Goal: Task Accomplishment & Management: Use online tool/utility

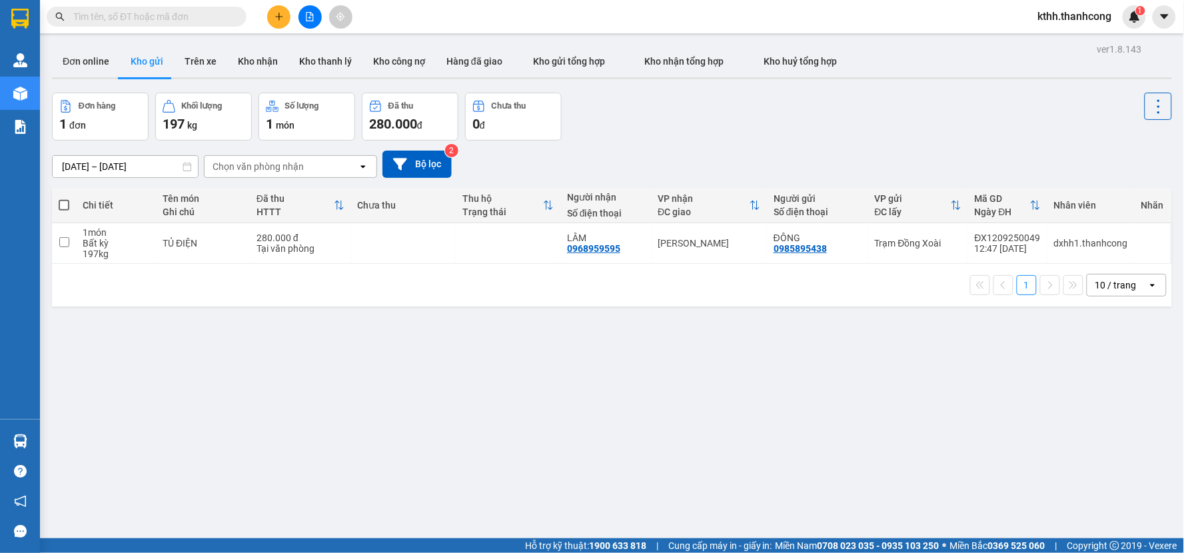
click at [1065, 18] on span "kthh.thanhcong" at bounding box center [1074, 16] width 95 height 17
click at [1057, 43] on span "Đăng xuất" at bounding box center [1081, 41] width 69 height 15
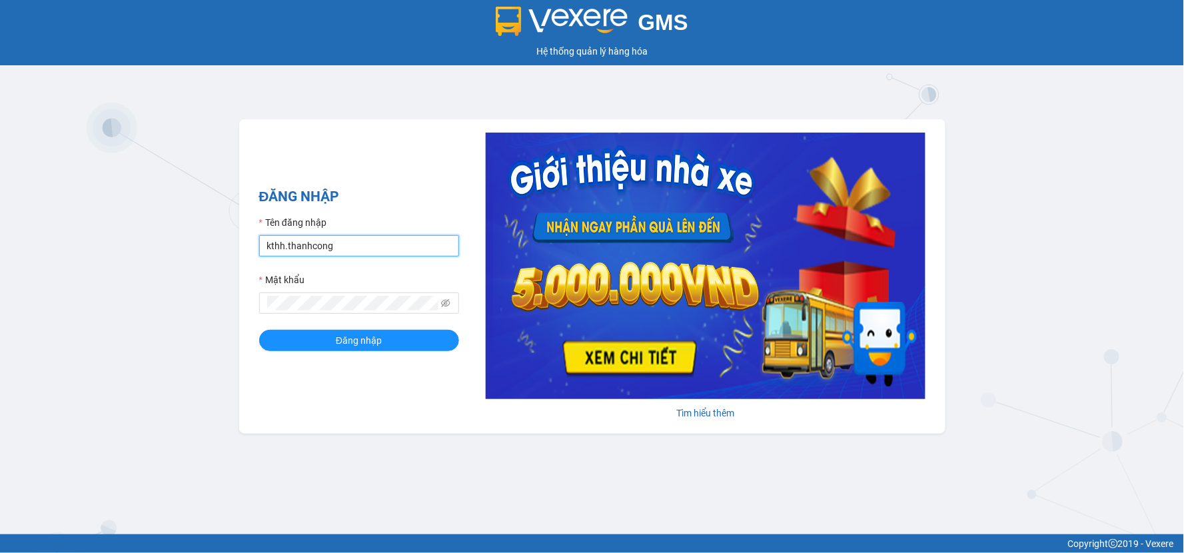
click at [397, 246] on input "kthh.thanhcong" at bounding box center [359, 245] width 200 height 21
type input "dxhh.thanhcong"
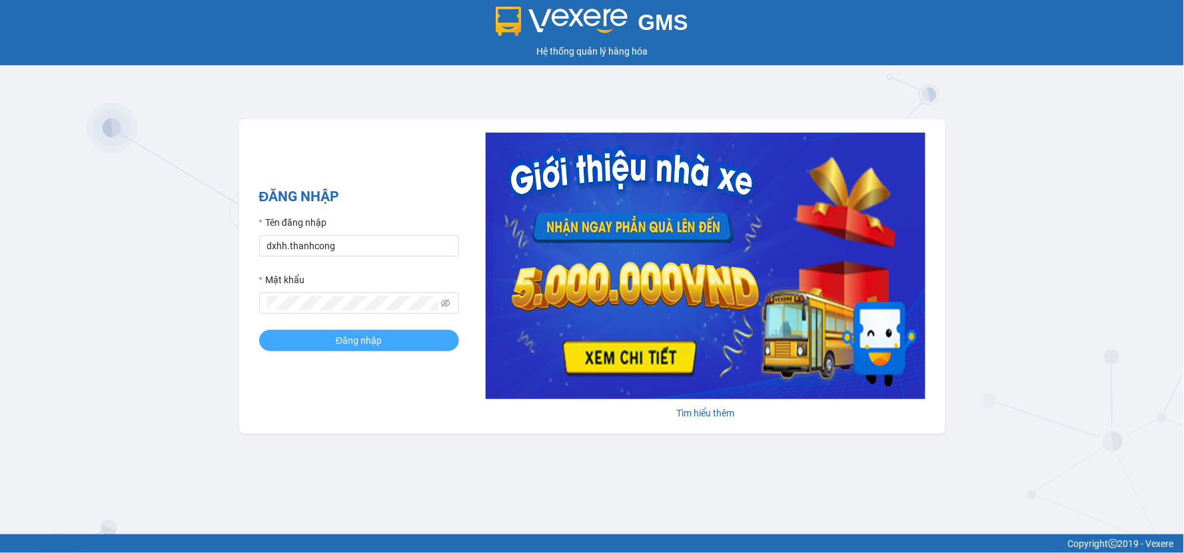
click at [388, 346] on button "Đăng nhập" at bounding box center [359, 340] width 200 height 21
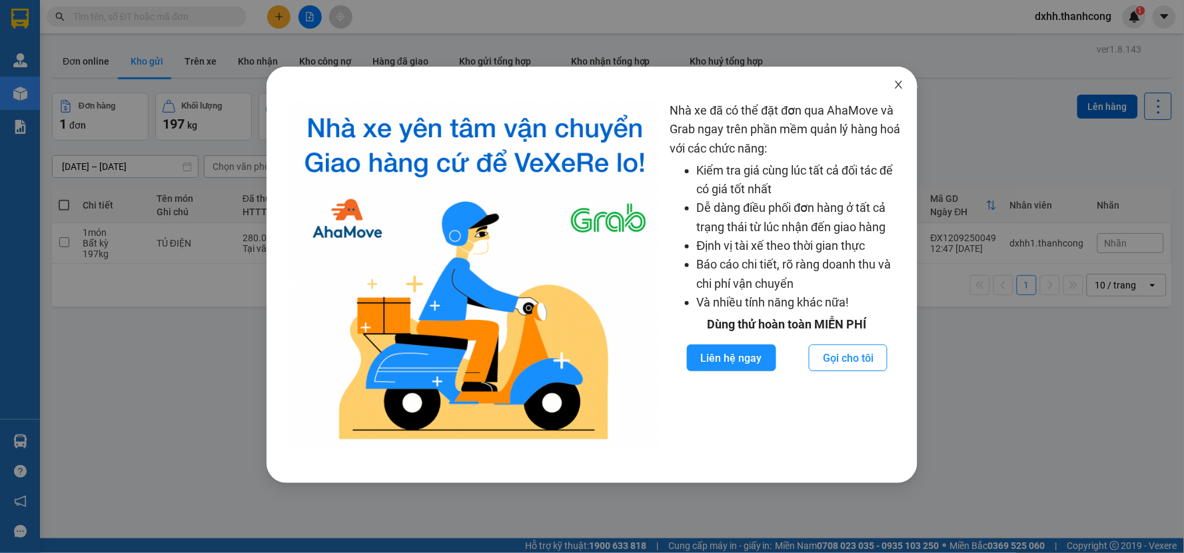
click at [894, 87] on icon "close" at bounding box center [898, 84] width 11 height 11
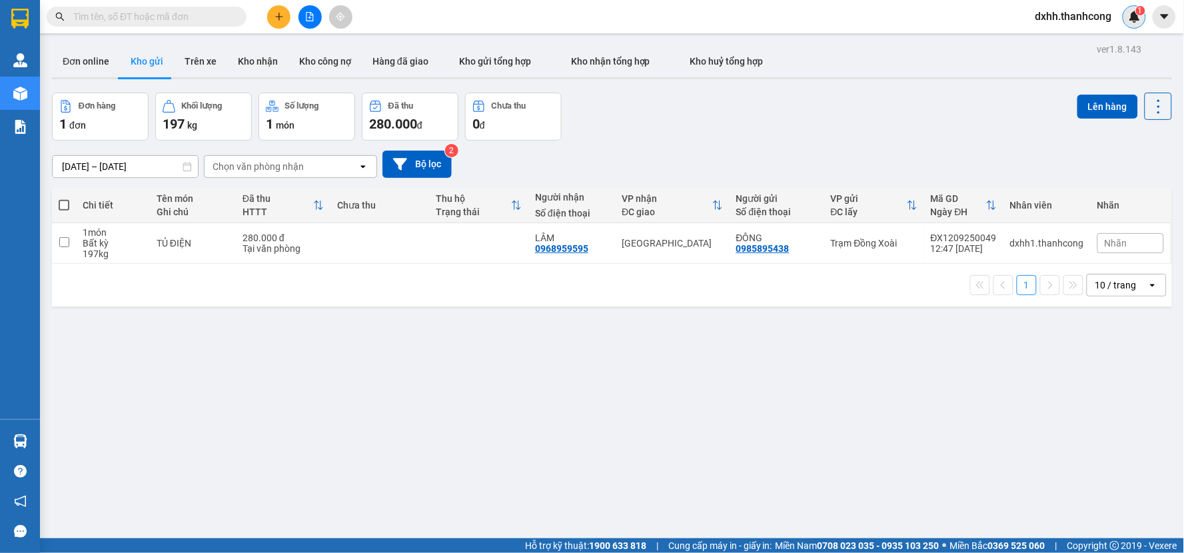
click at [1133, 23] on div "1" at bounding box center [1133, 16] width 23 height 23
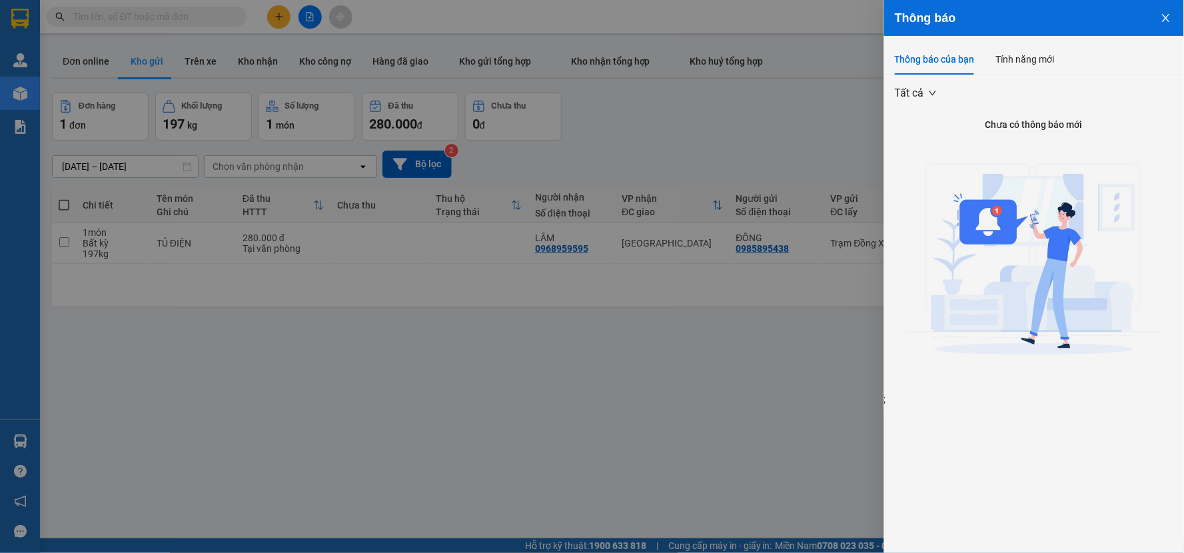
click at [1164, 15] on icon "close" at bounding box center [1165, 18] width 7 height 8
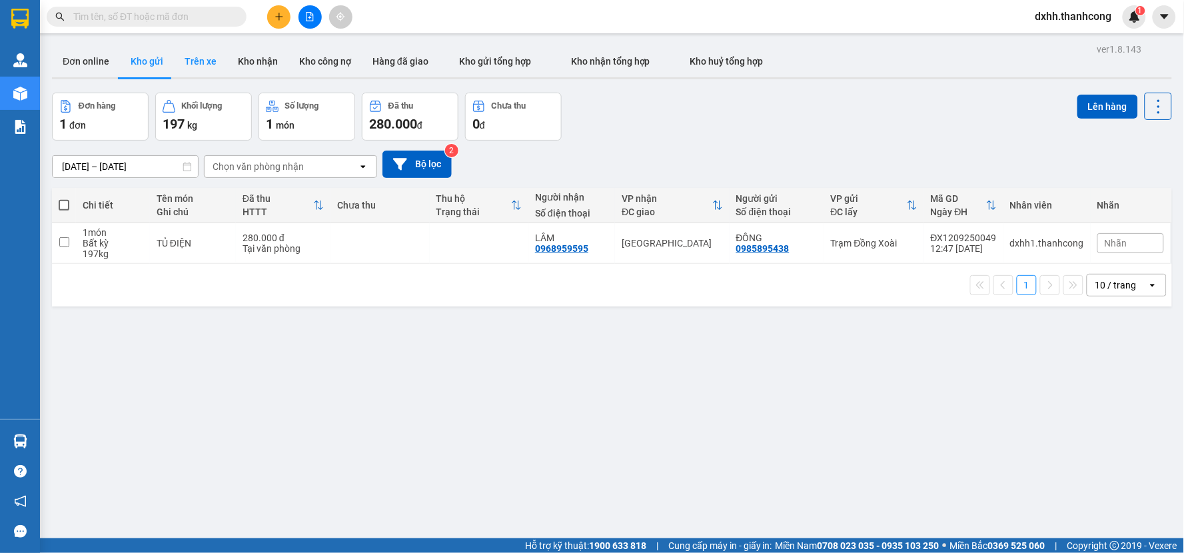
click at [199, 57] on button "Trên xe" at bounding box center [200, 61] width 53 height 32
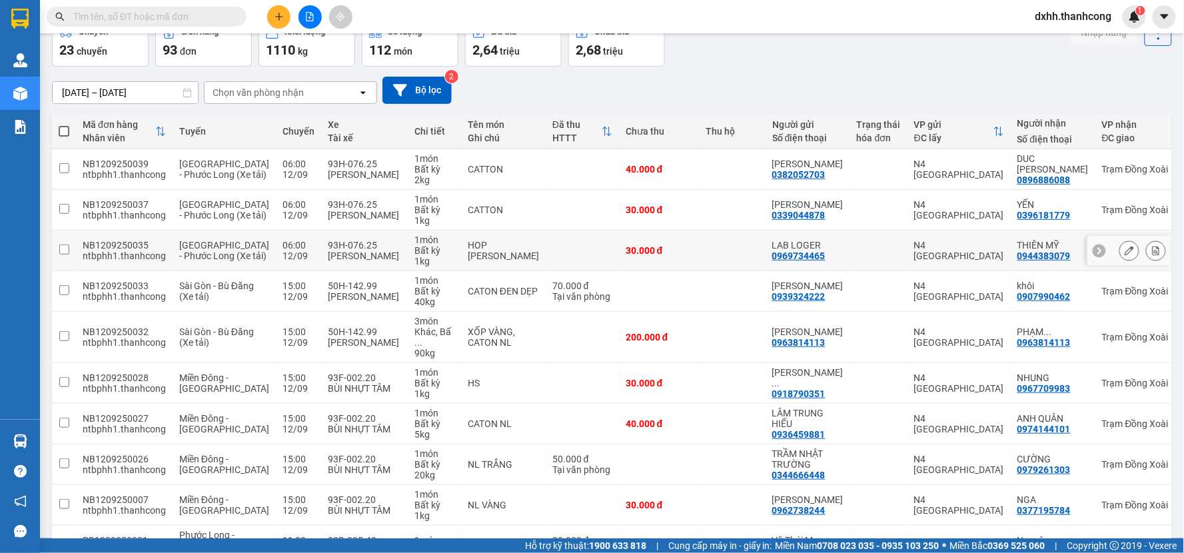
scroll to position [147, 0]
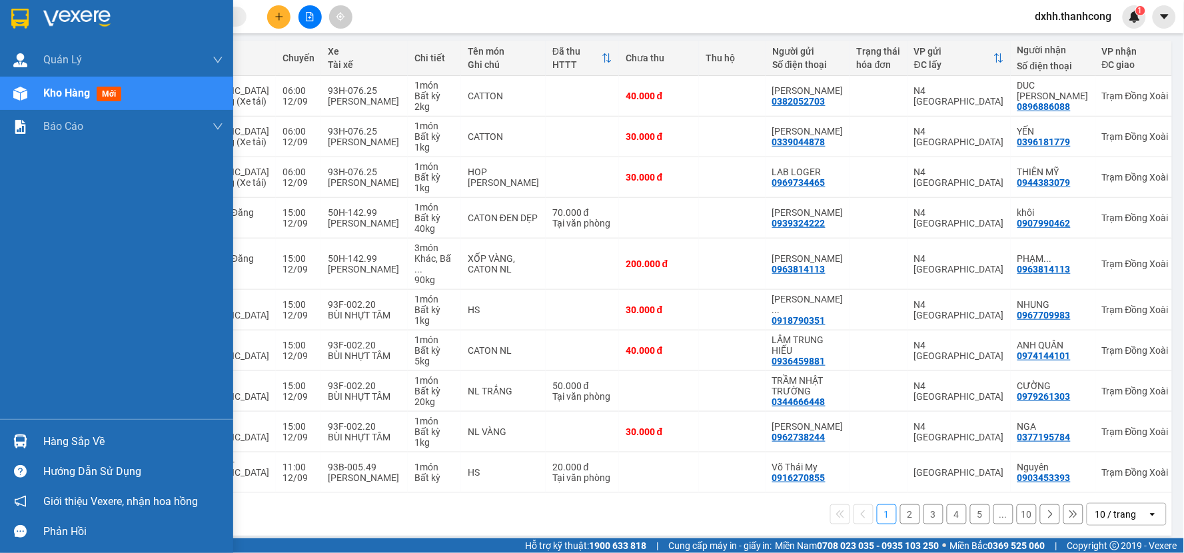
click at [71, 437] on div "Hàng sắp về" at bounding box center [133, 442] width 180 height 20
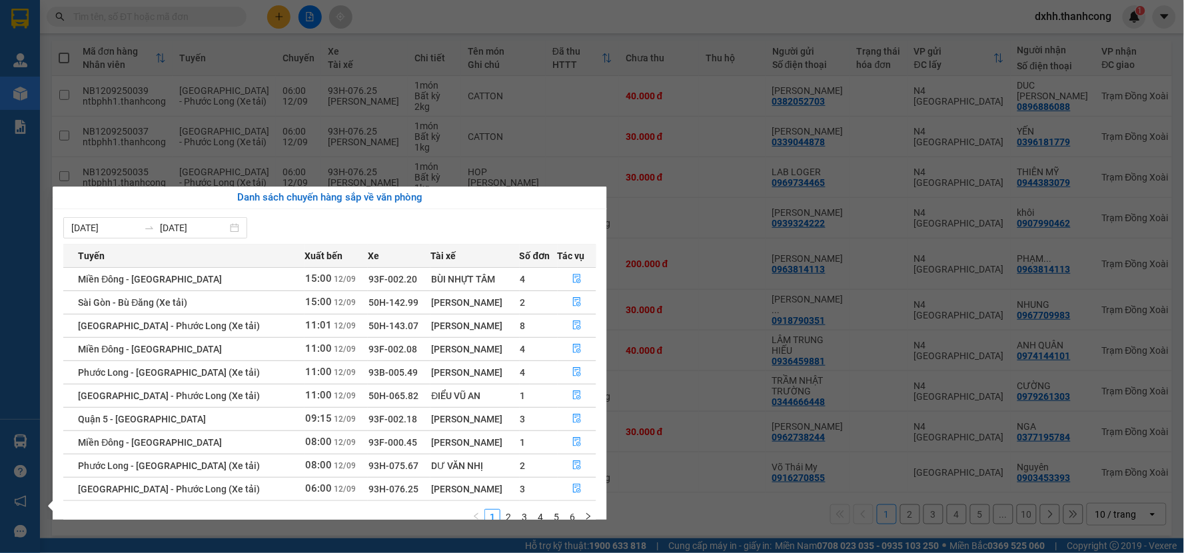
scroll to position [23, 0]
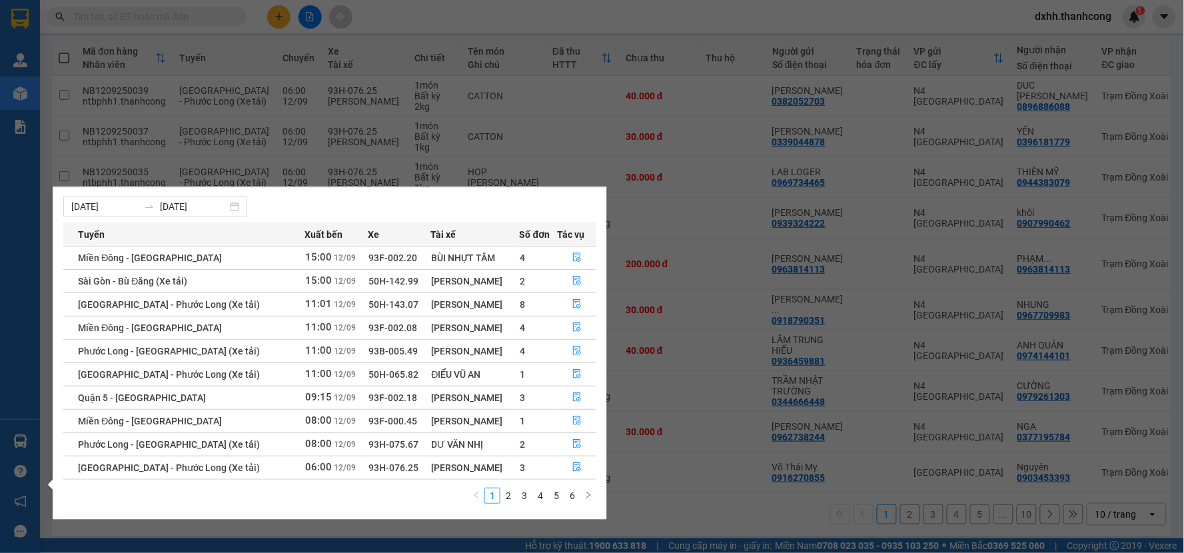
click at [587, 495] on icon "right" at bounding box center [588, 495] width 8 height 8
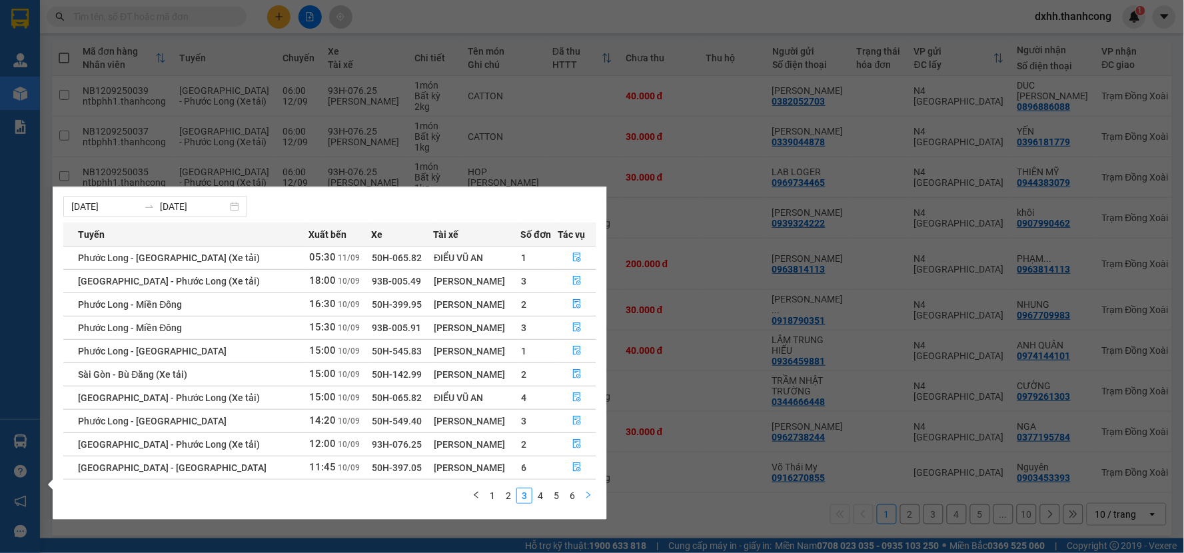
click at [587, 495] on icon "right" at bounding box center [588, 495] width 8 height 8
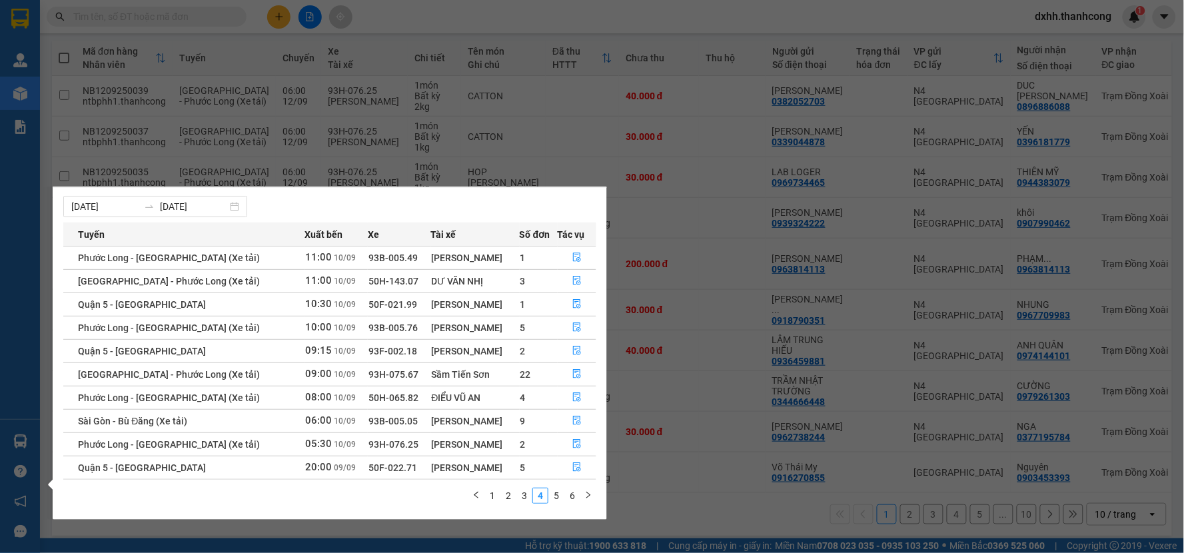
click at [587, 495] on icon "right" at bounding box center [588, 495] width 8 height 8
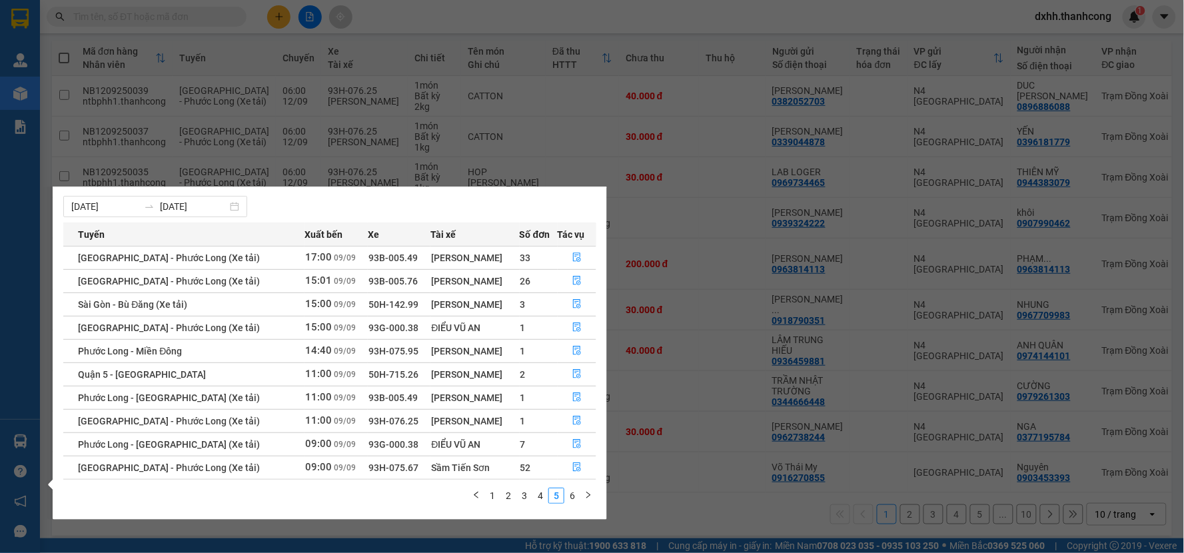
click at [587, 495] on icon "right" at bounding box center [588, 495] width 8 height 8
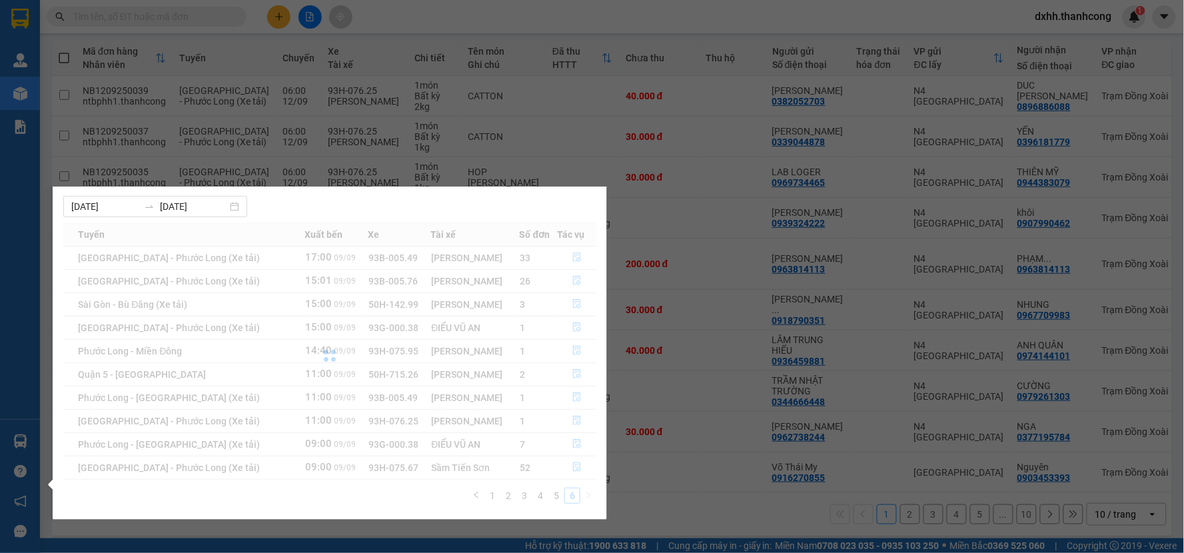
scroll to position [0, 0]
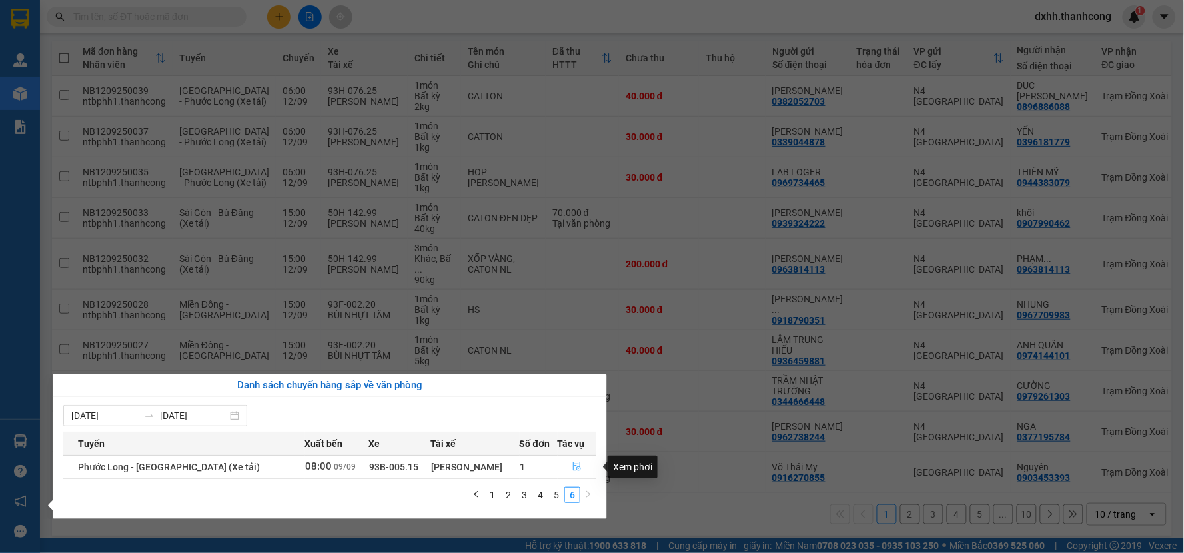
click at [575, 469] on icon "file-done" at bounding box center [576, 466] width 9 height 9
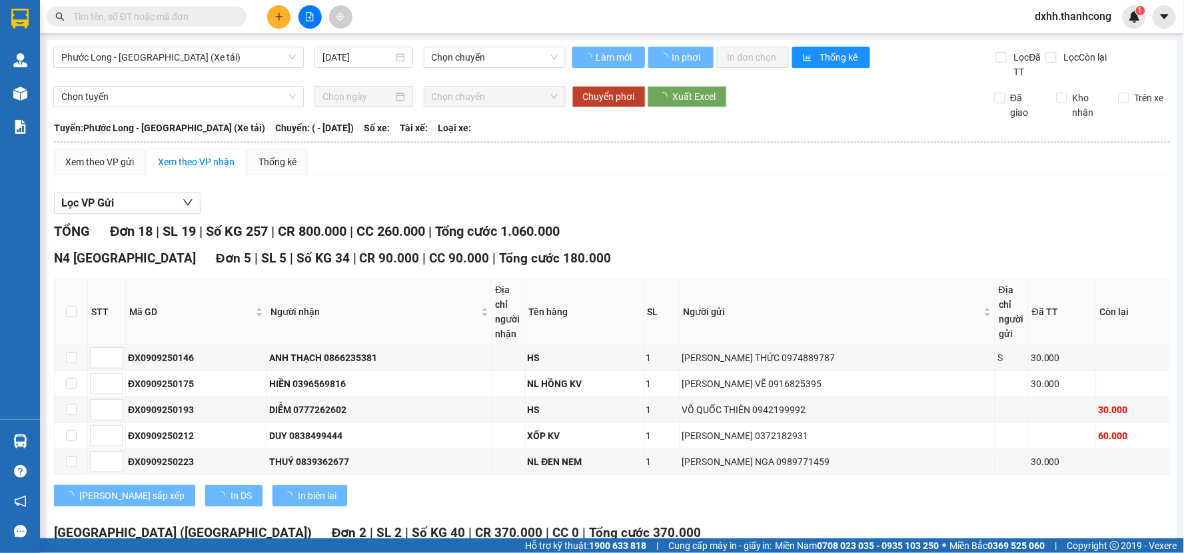
type input "[DATE]"
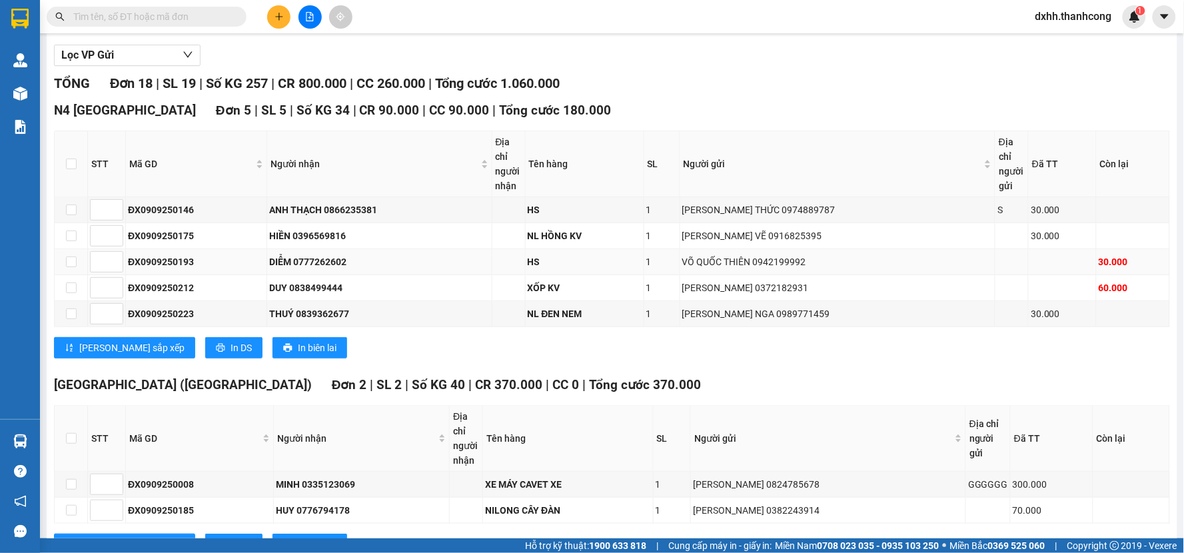
scroll to position [222, 0]
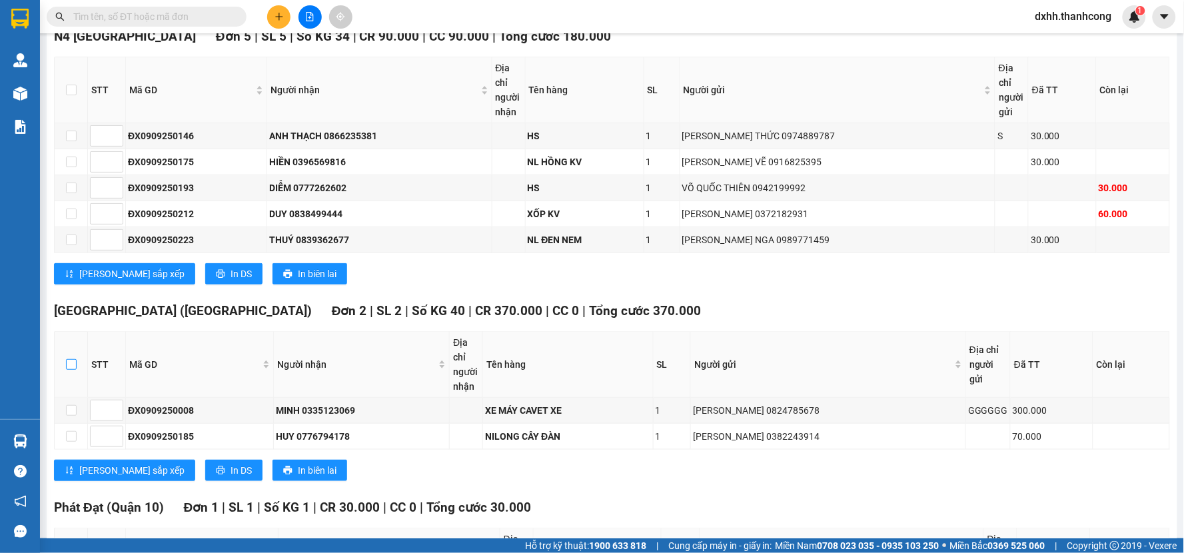
click at [69, 365] on input "checkbox" at bounding box center [71, 364] width 11 height 11
checkbox input "true"
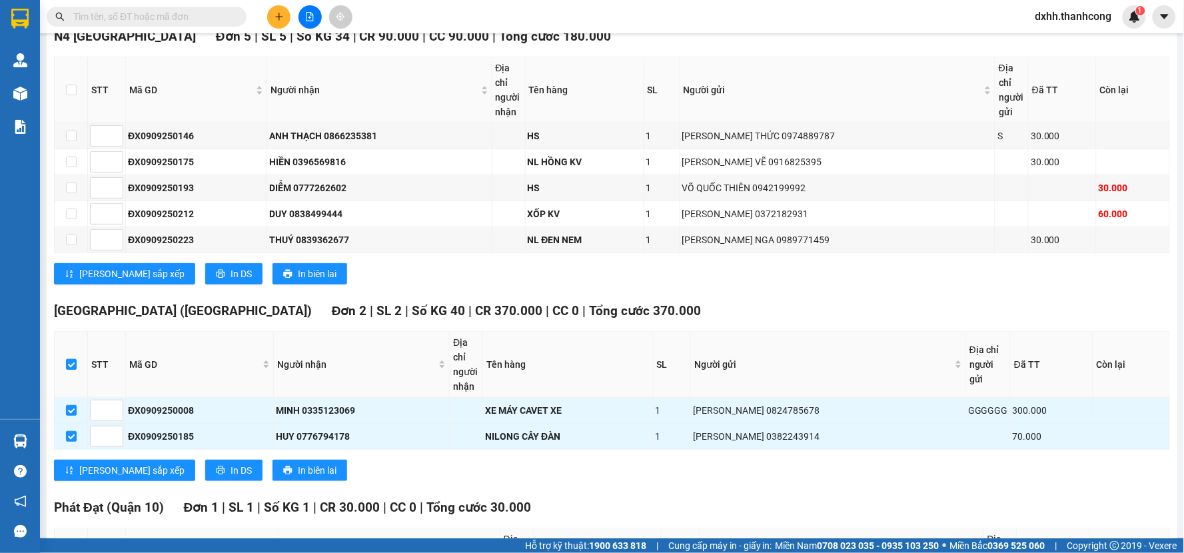
click at [70, 362] on input "checkbox" at bounding box center [71, 364] width 11 height 11
checkbox input "false"
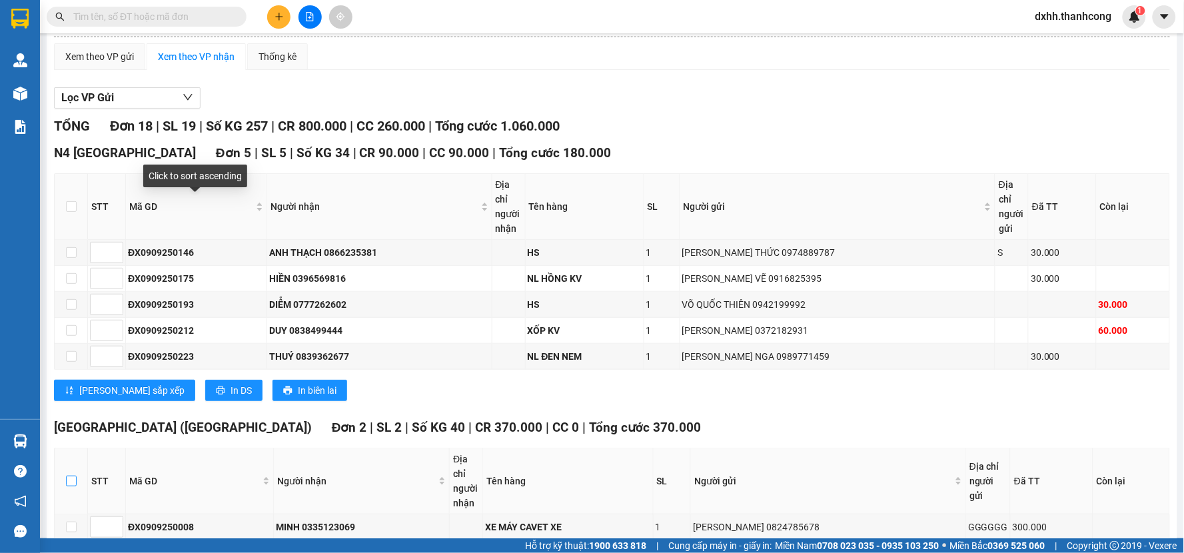
scroll to position [0, 0]
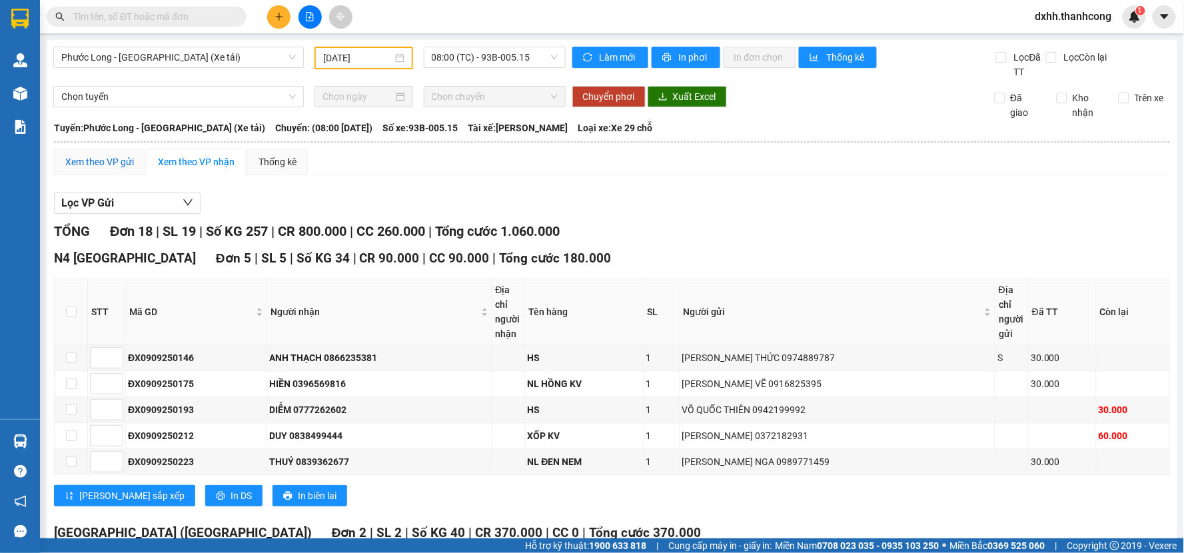
click at [117, 163] on div "Xem theo VP gửi" at bounding box center [99, 162] width 69 height 15
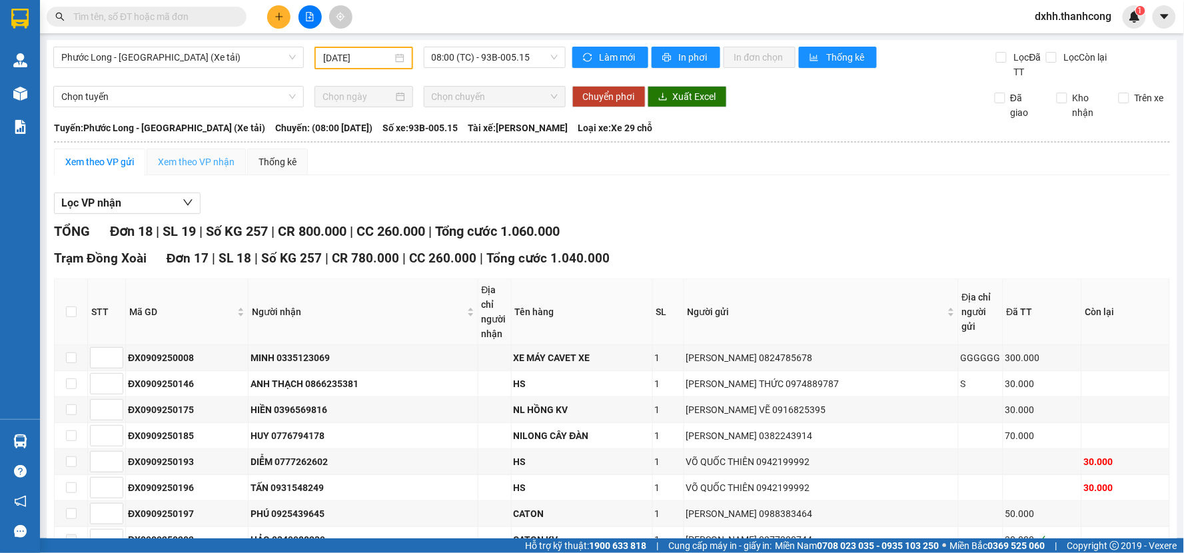
click at [193, 154] on div "Xem theo VP nhận" at bounding box center [196, 162] width 99 height 27
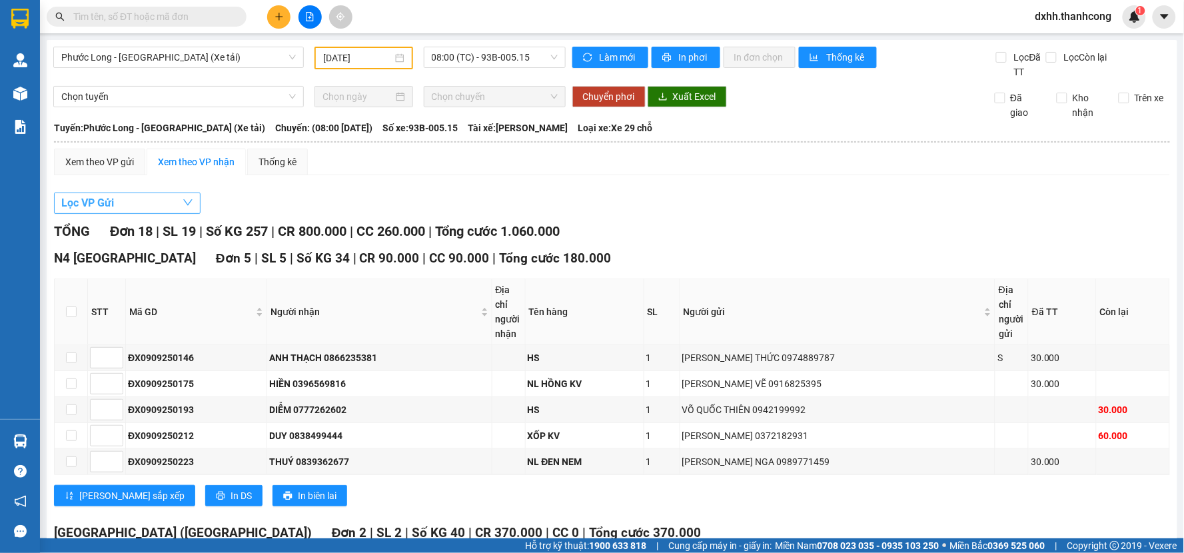
click at [142, 193] on button "Lọc VP Gửi" at bounding box center [127, 203] width 147 height 21
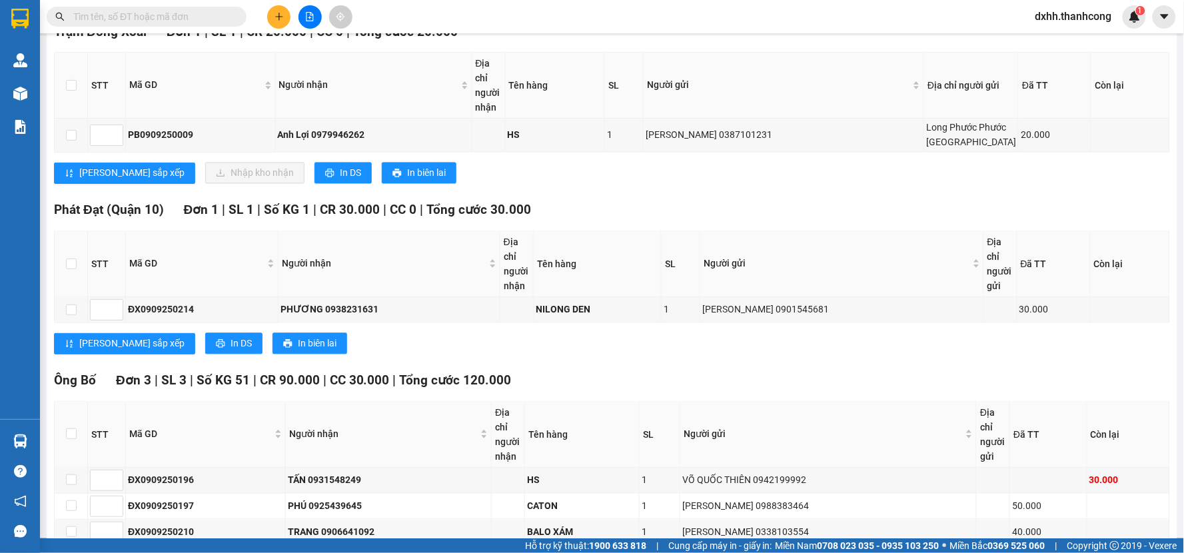
scroll to position [476, 0]
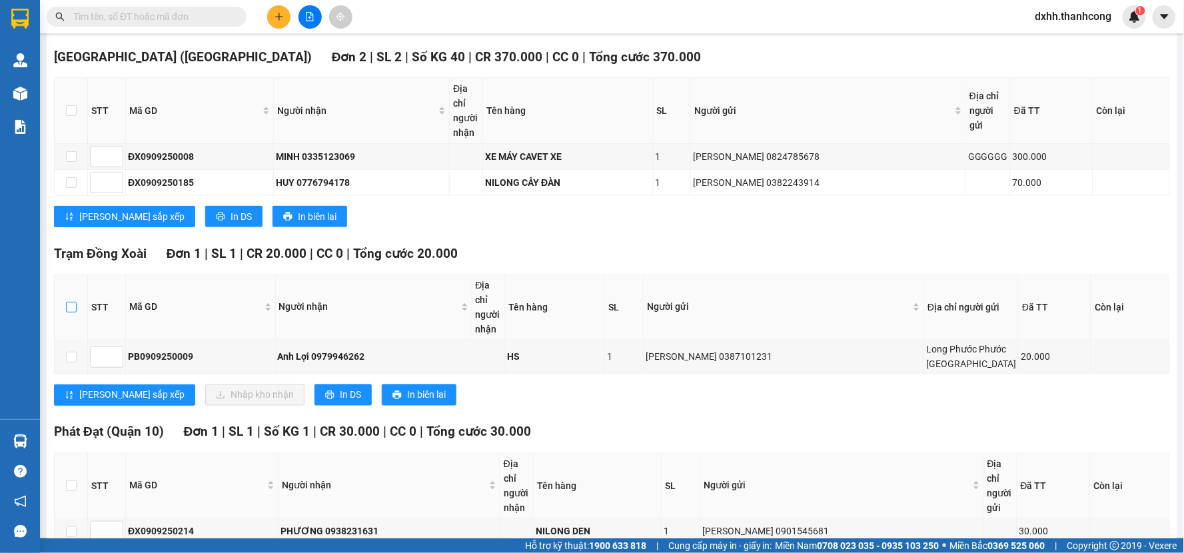
click at [67, 304] on input "checkbox" at bounding box center [71, 307] width 11 height 11
checkbox input "true"
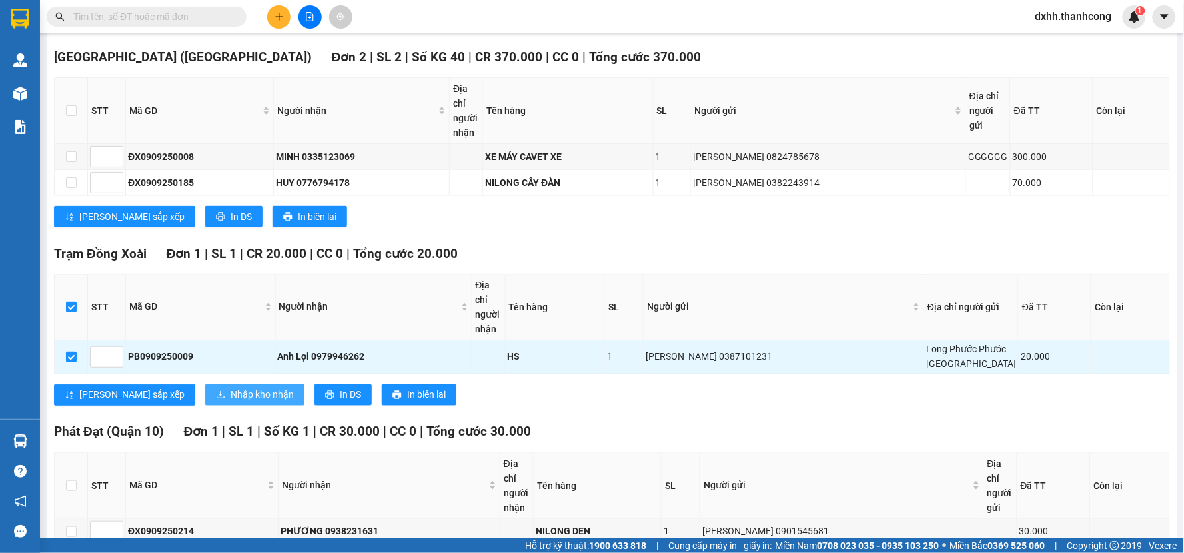
click at [230, 402] on span "Nhập kho nhận" at bounding box center [261, 395] width 63 height 15
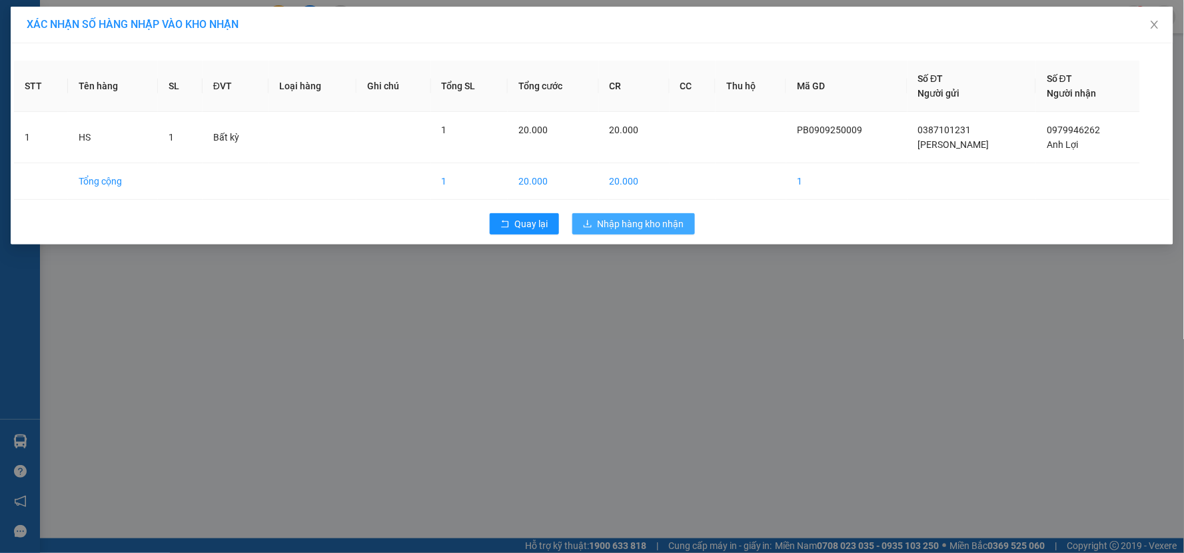
click at [645, 220] on span "Nhập hàng kho nhận" at bounding box center [641, 223] width 87 height 15
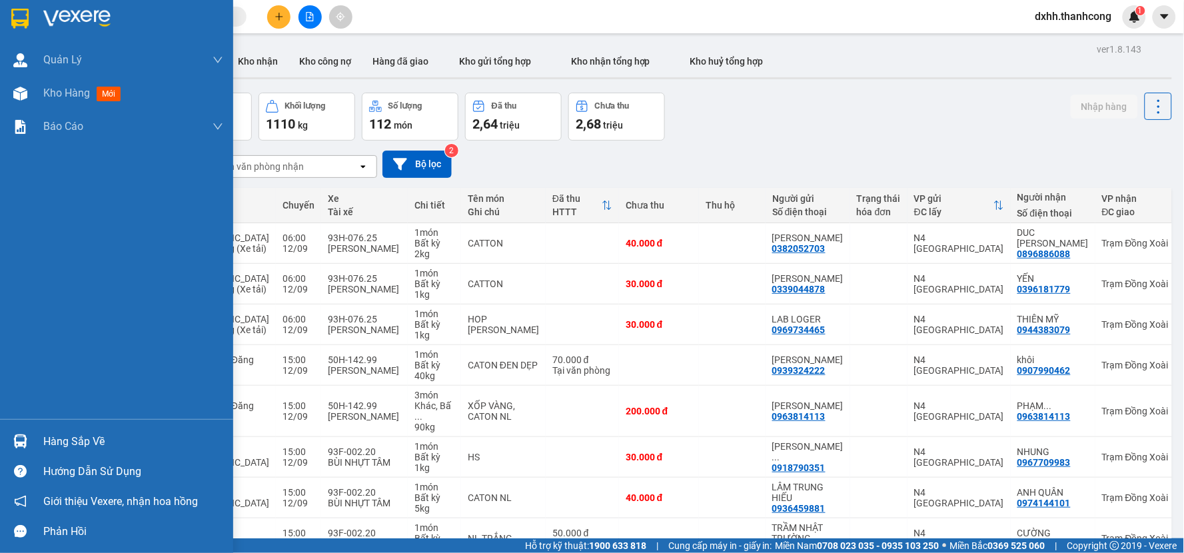
click at [87, 436] on div "Hàng sắp về" at bounding box center [133, 442] width 180 height 20
click at [21, 302] on div "Quản [PERSON_NAME] lý giao nhận mới Kho hàng mới Báo cáo BC giao hàng (nhân viê…" at bounding box center [116, 276] width 233 height 553
click at [63, 436] on div "Hàng sắp về" at bounding box center [133, 442] width 180 height 20
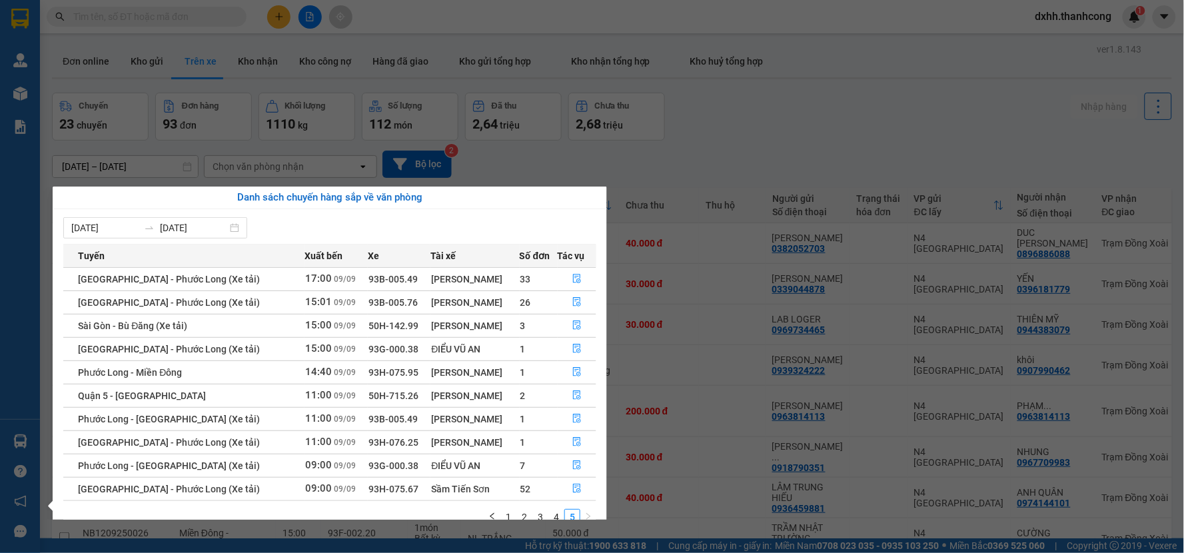
scroll to position [23, 0]
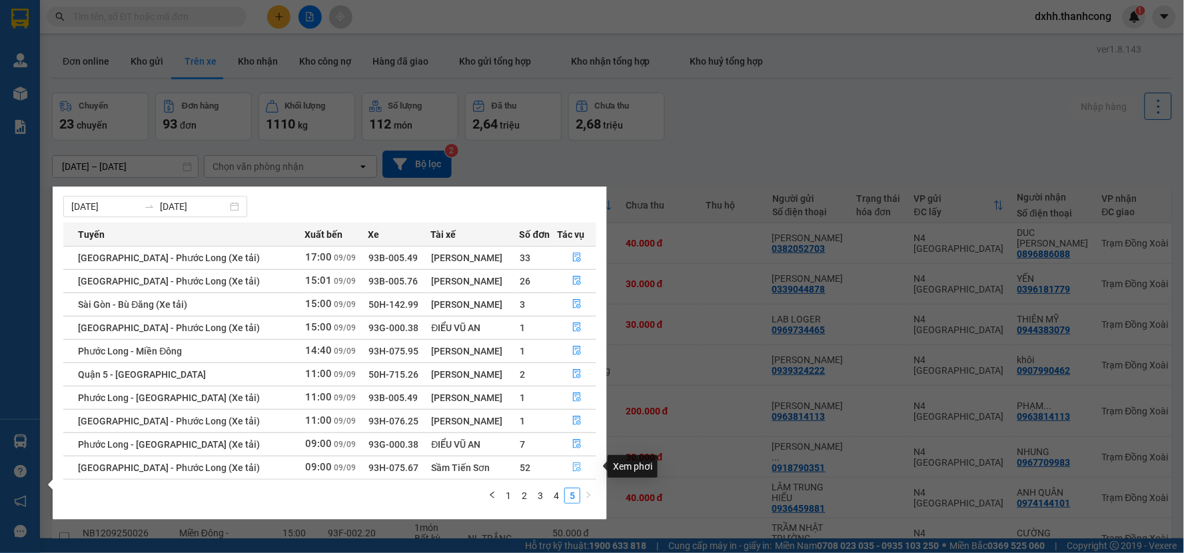
click at [574, 465] on icon "file-done" at bounding box center [576, 466] width 9 height 9
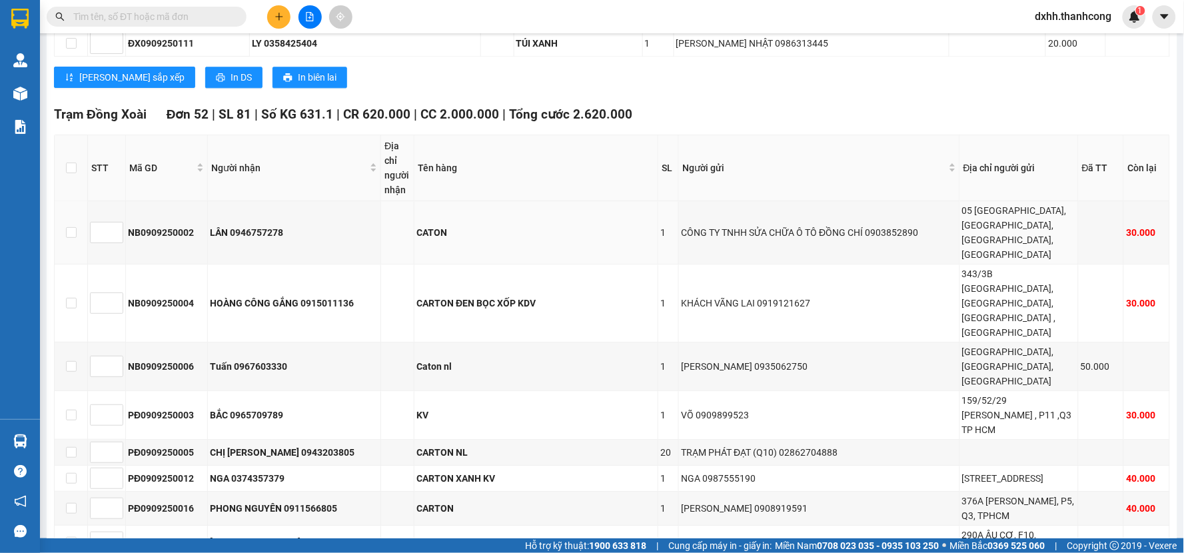
scroll to position [1110, 0]
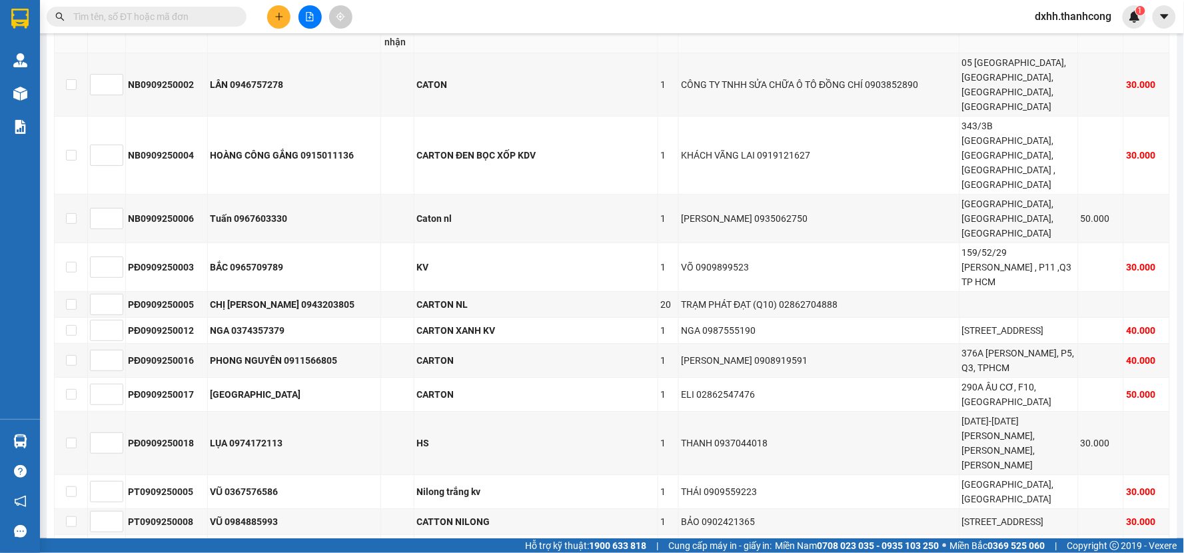
click at [72, 25] on input "checkbox" at bounding box center [71, 20] width 11 height 11
checkbox input "true"
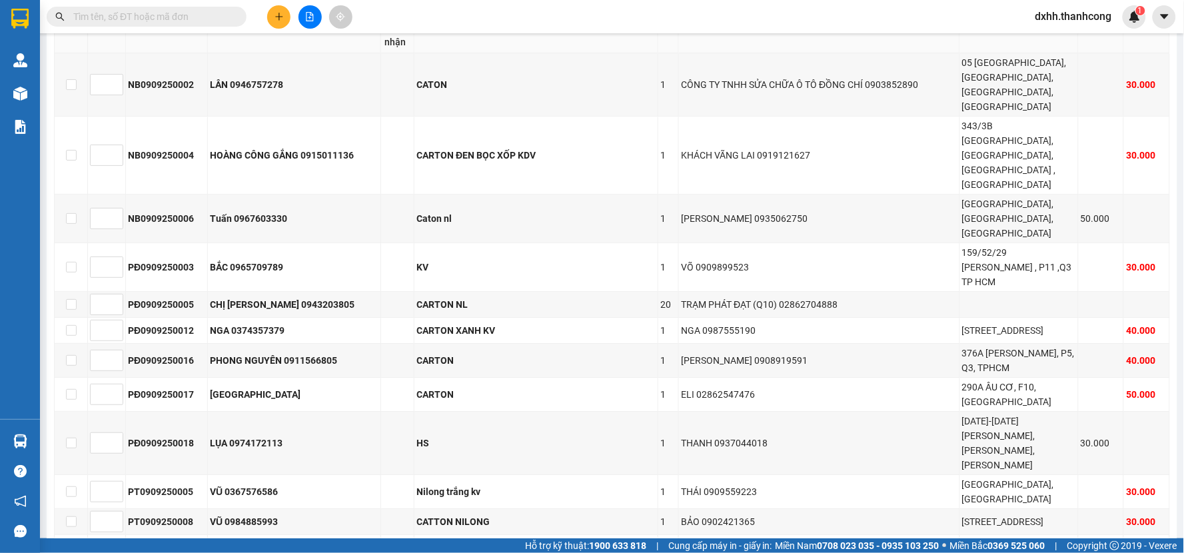
checkbox input "true"
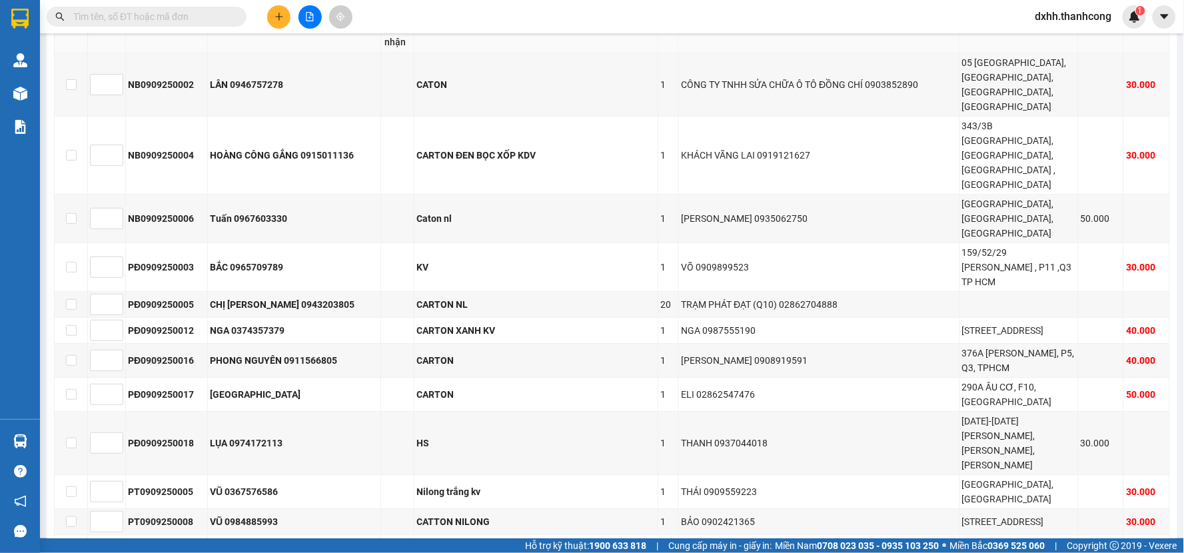
checkbox input "true"
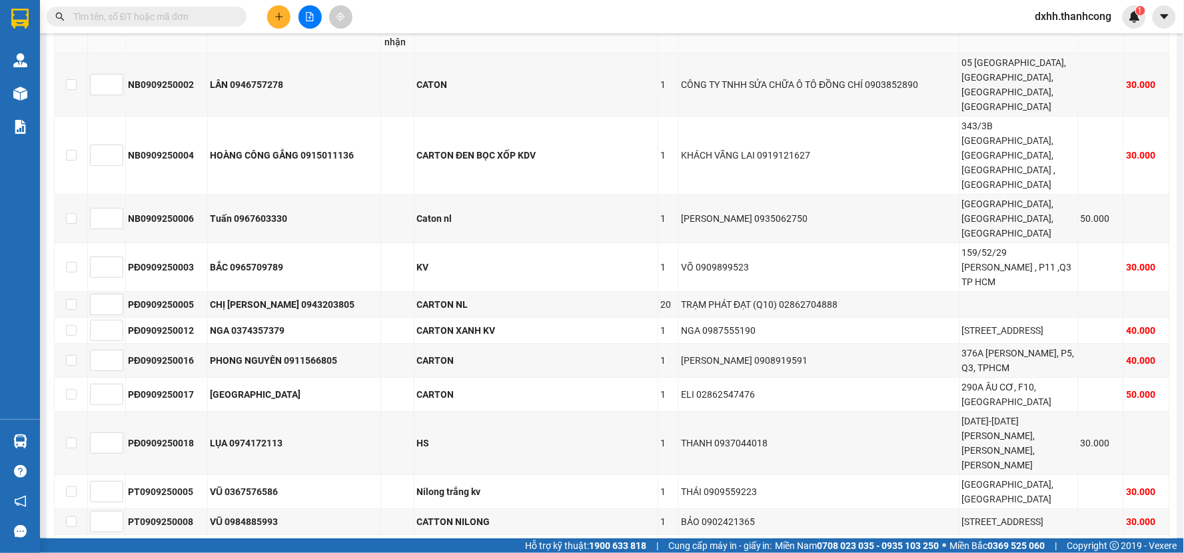
checkbox input "true"
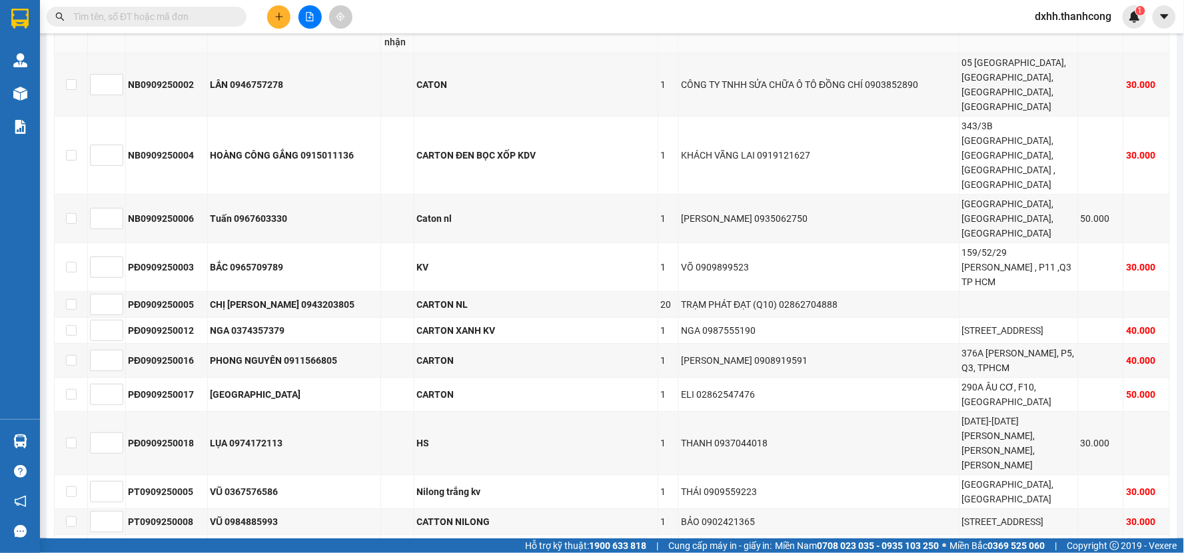
checkbox input "true"
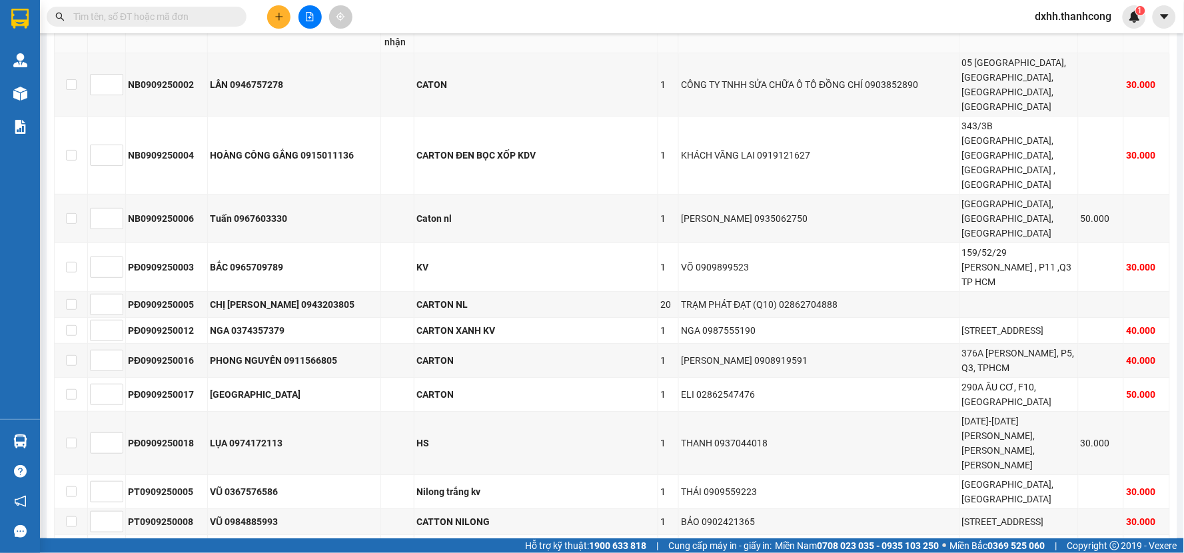
checkbox input "true"
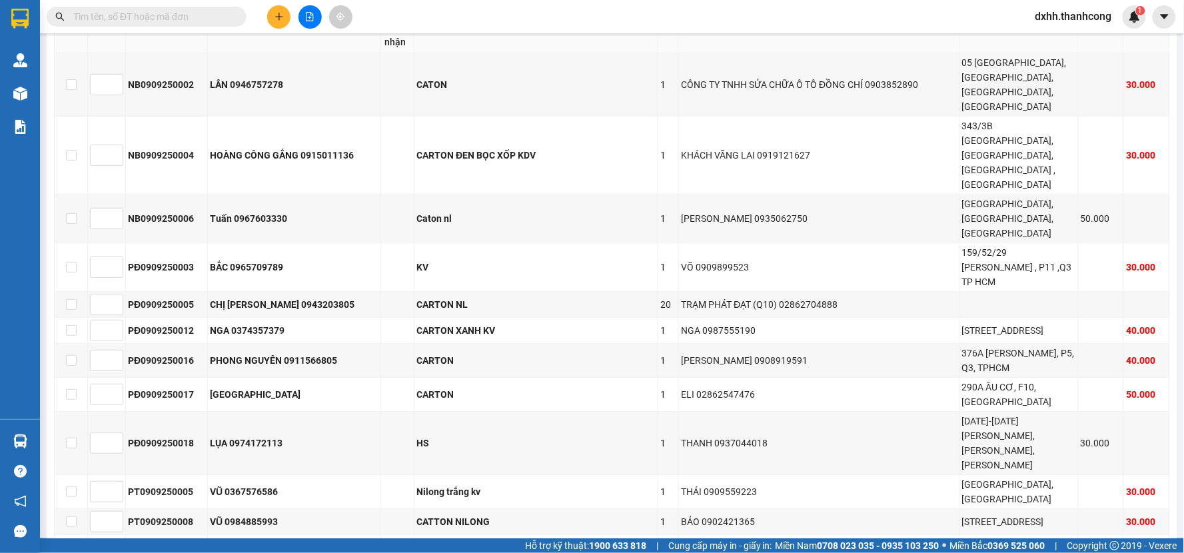
checkbox input "true"
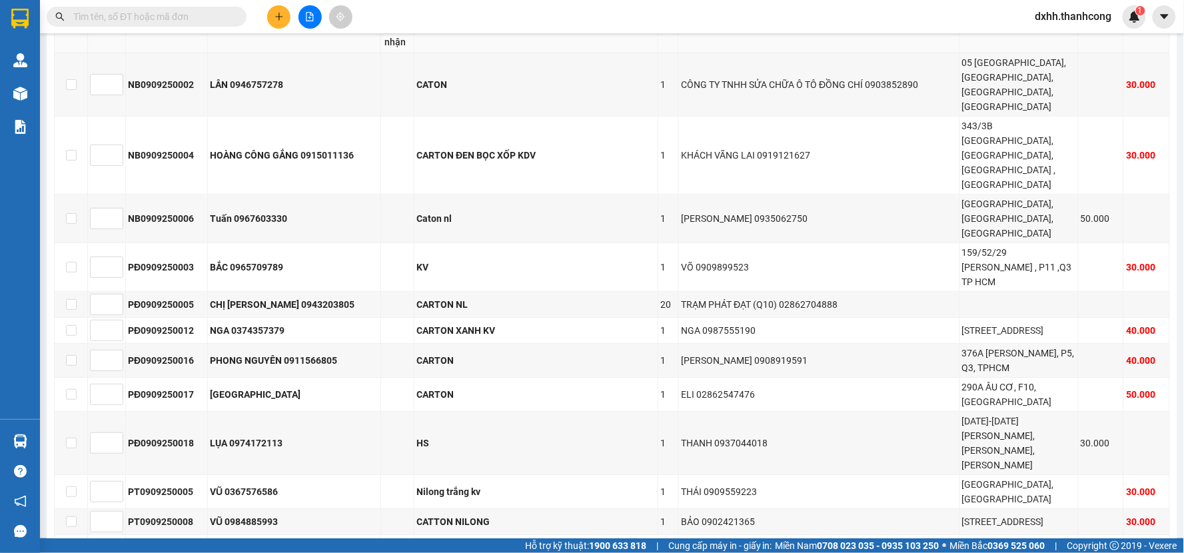
checkbox input "true"
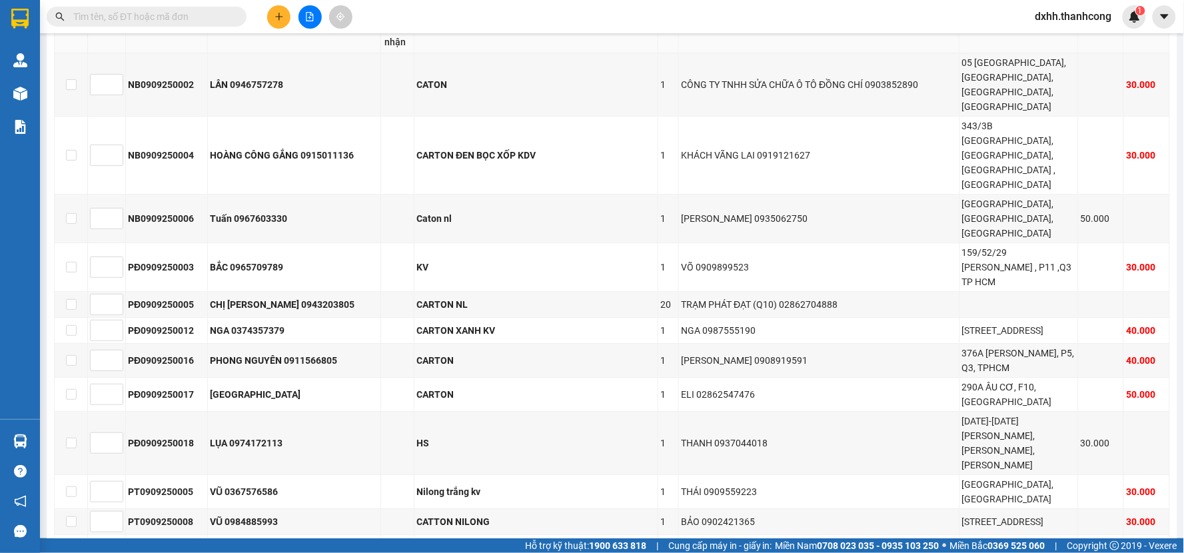
checkbox input "true"
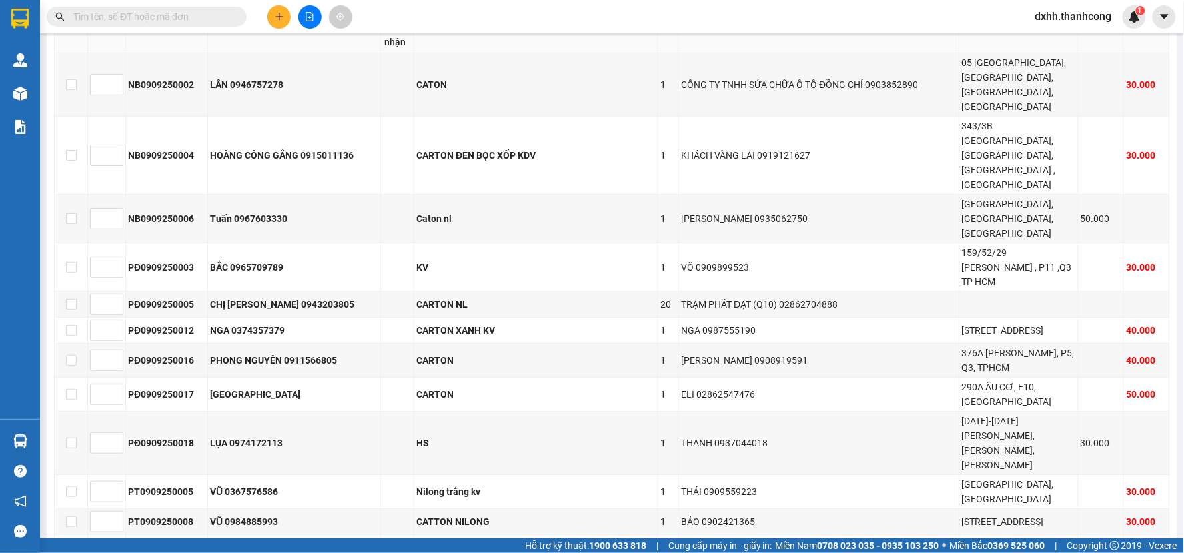
checkbox input "true"
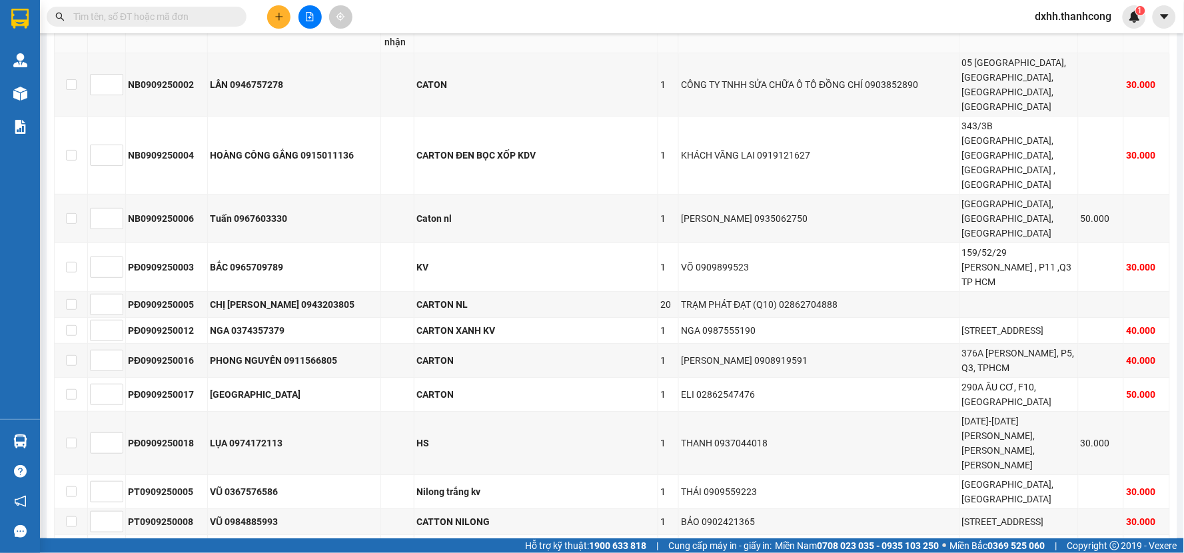
checkbox input "true"
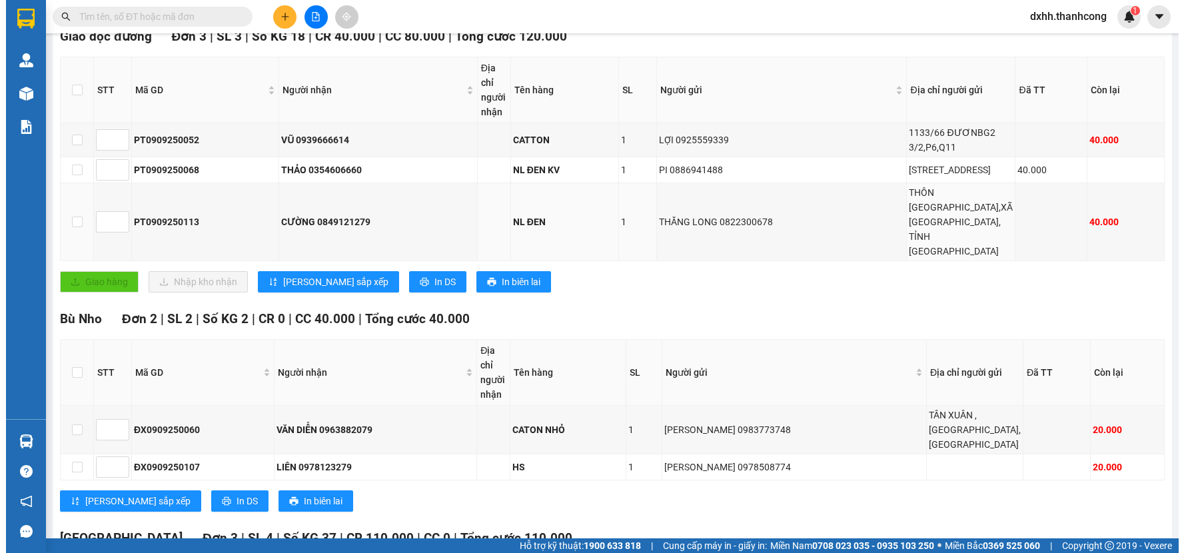
scroll to position [0, 0]
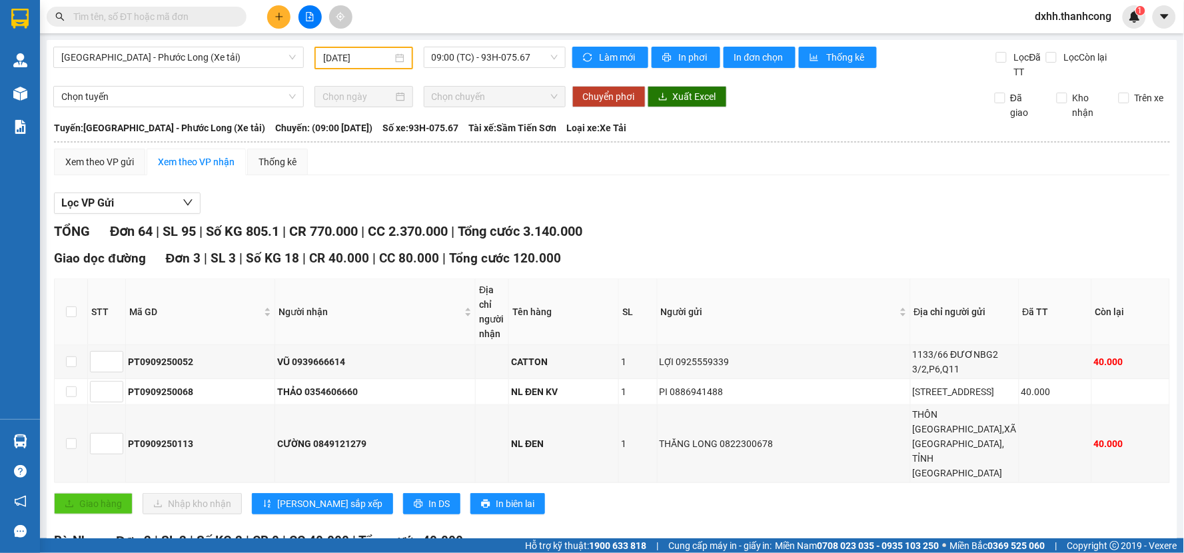
click at [223, 158] on div "Xem theo VP nhận" at bounding box center [196, 162] width 77 height 15
click at [151, 203] on button "Lọc VP Gửi" at bounding box center [127, 203] width 147 height 21
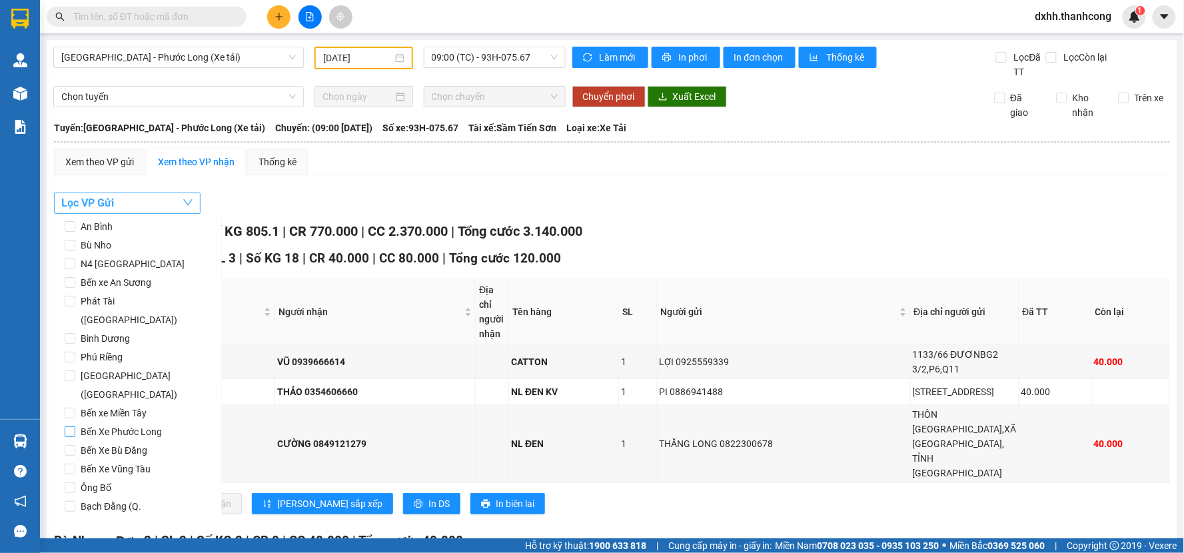
scroll to position [158, 0]
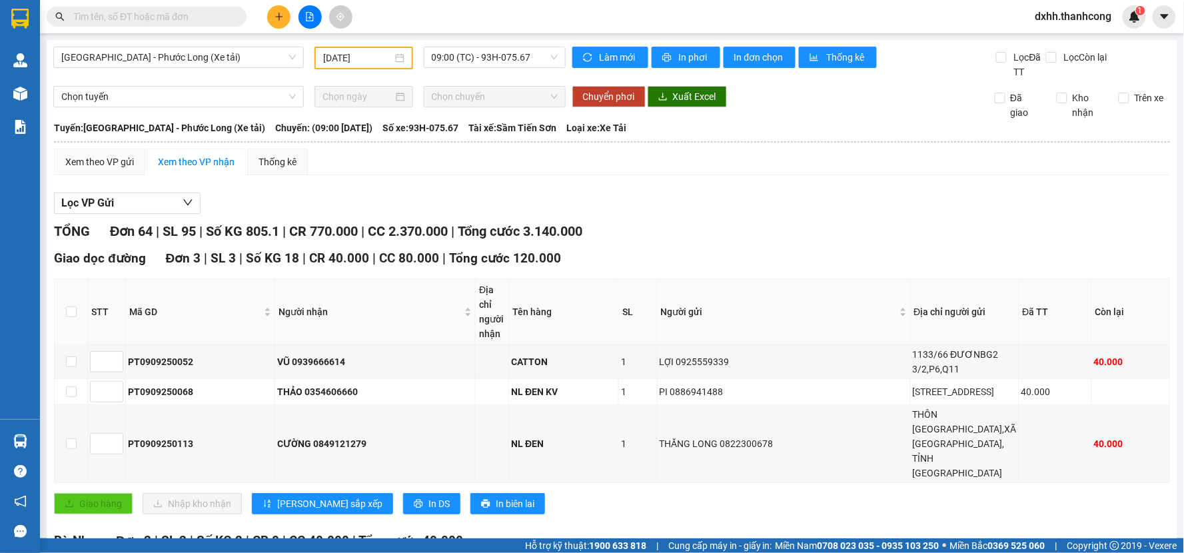
click at [258, 156] on div "Thống kê" at bounding box center [277, 162] width 38 height 15
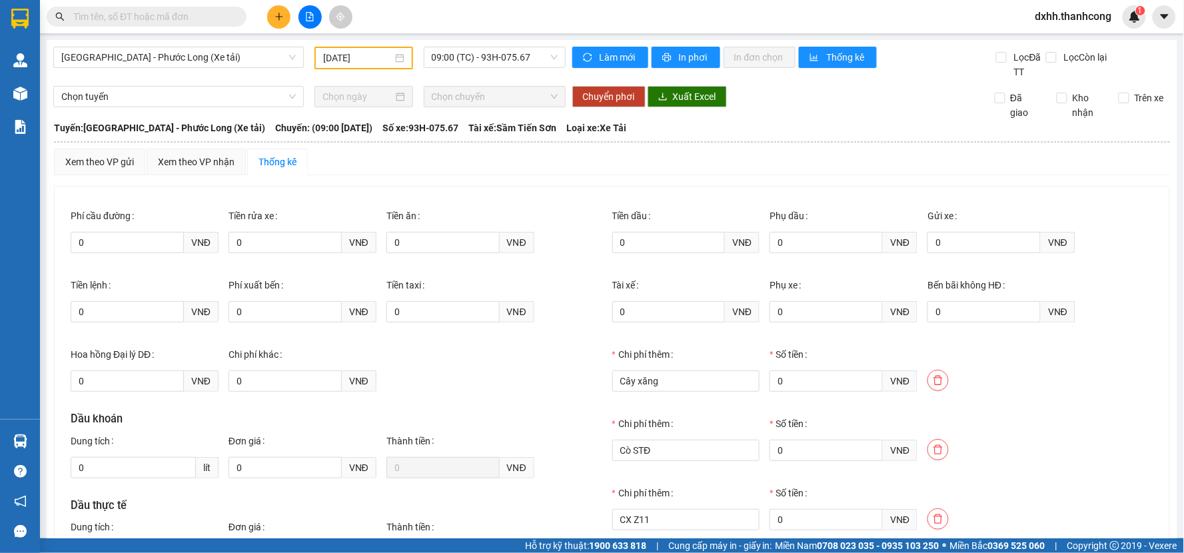
click at [204, 147] on th at bounding box center [611, 142] width 1117 height 12
click at [199, 159] on div "Xem theo VP nhận" at bounding box center [196, 162] width 77 height 15
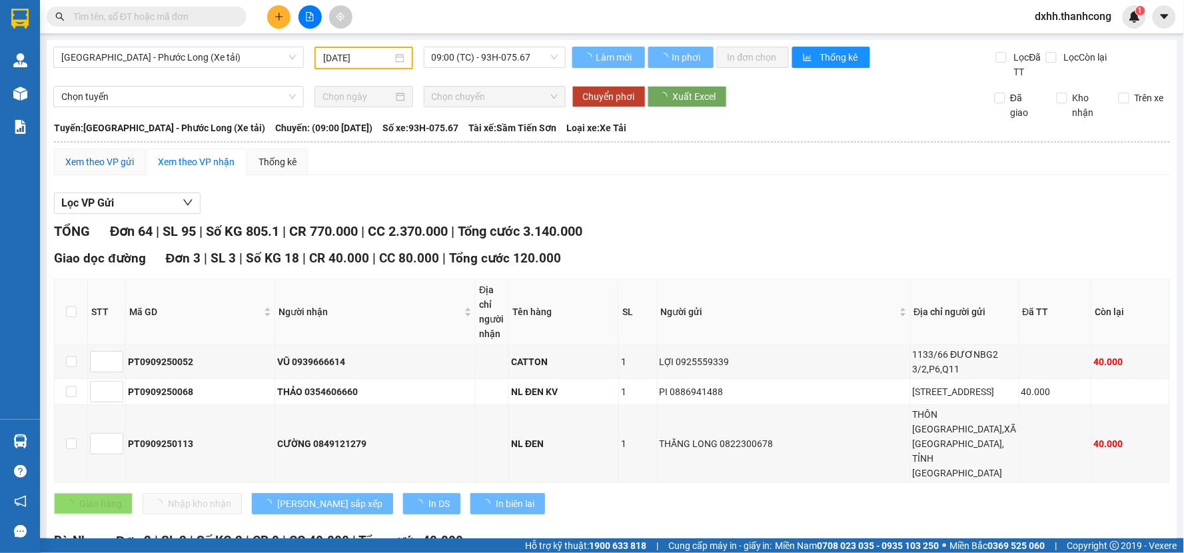
click at [107, 167] on div "Xem theo VP gửi" at bounding box center [99, 162] width 69 height 15
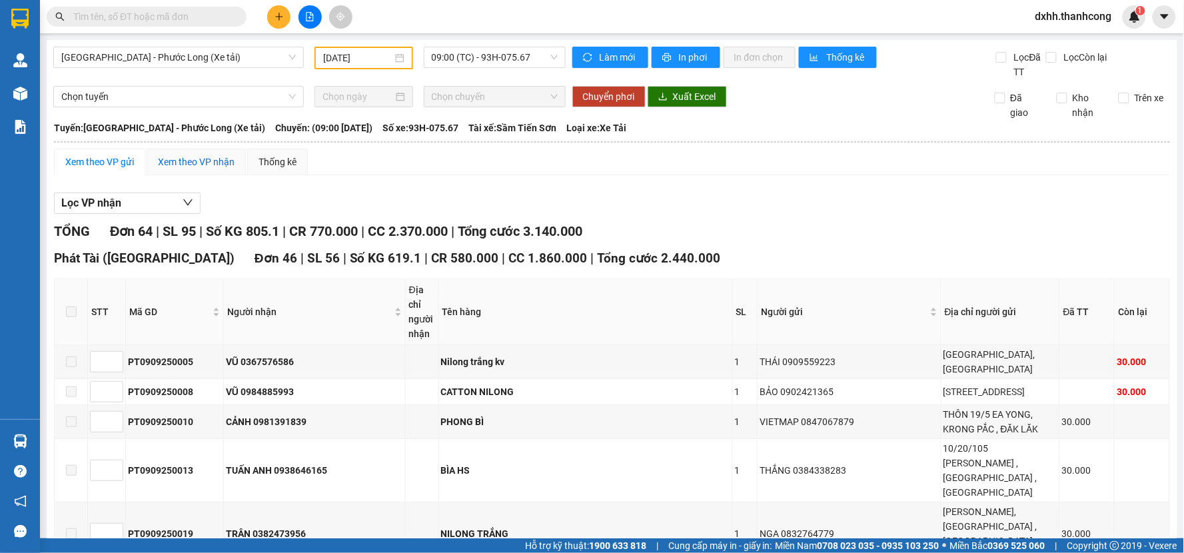
click at [196, 160] on div "Xem theo VP nhận" at bounding box center [196, 162] width 77 height 15
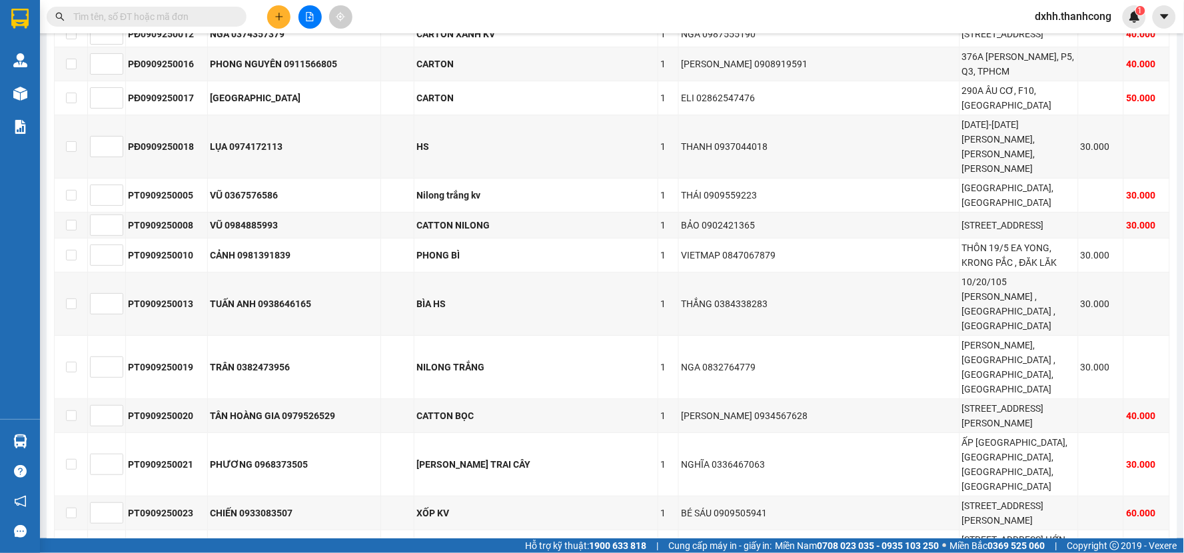
scroll to position [1110, 0]
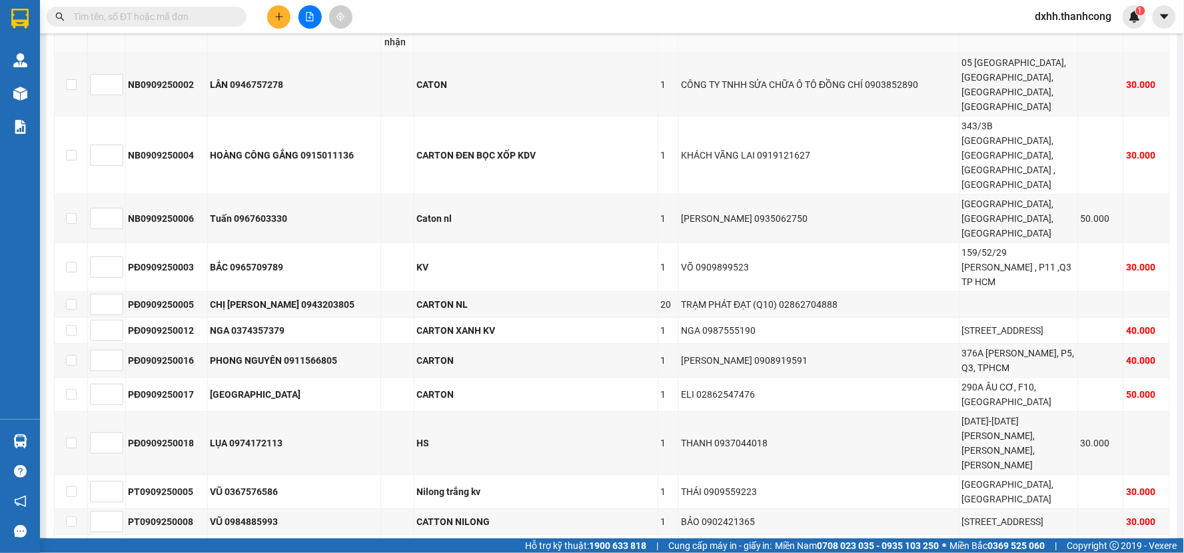
click at [74, 25] on input "checkbox" at bounding box center [71, 20] width 11 height 11
checkbox input "true"
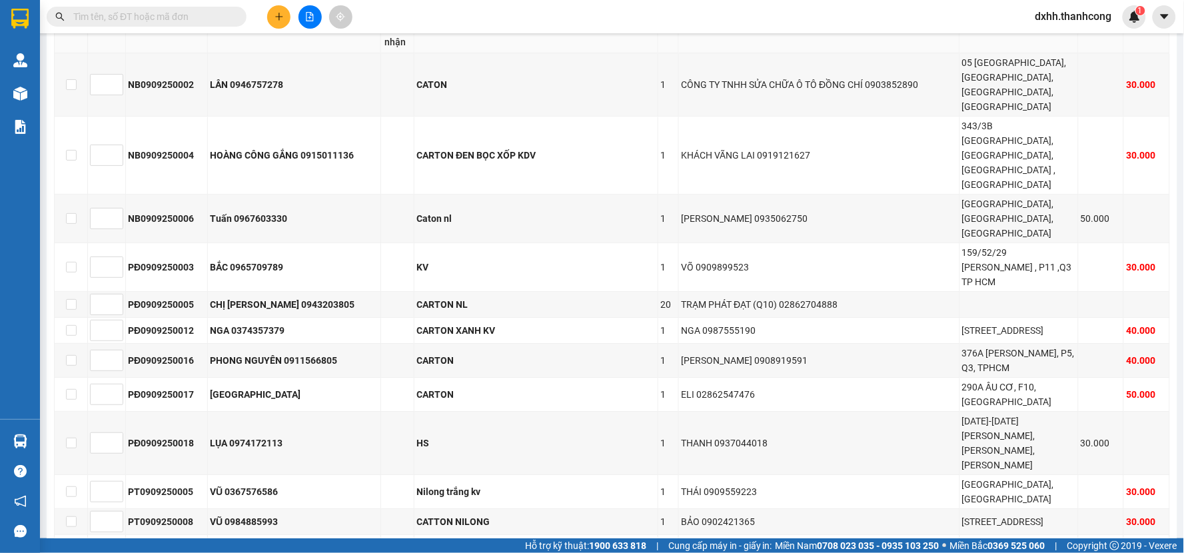
checkbox input "true"
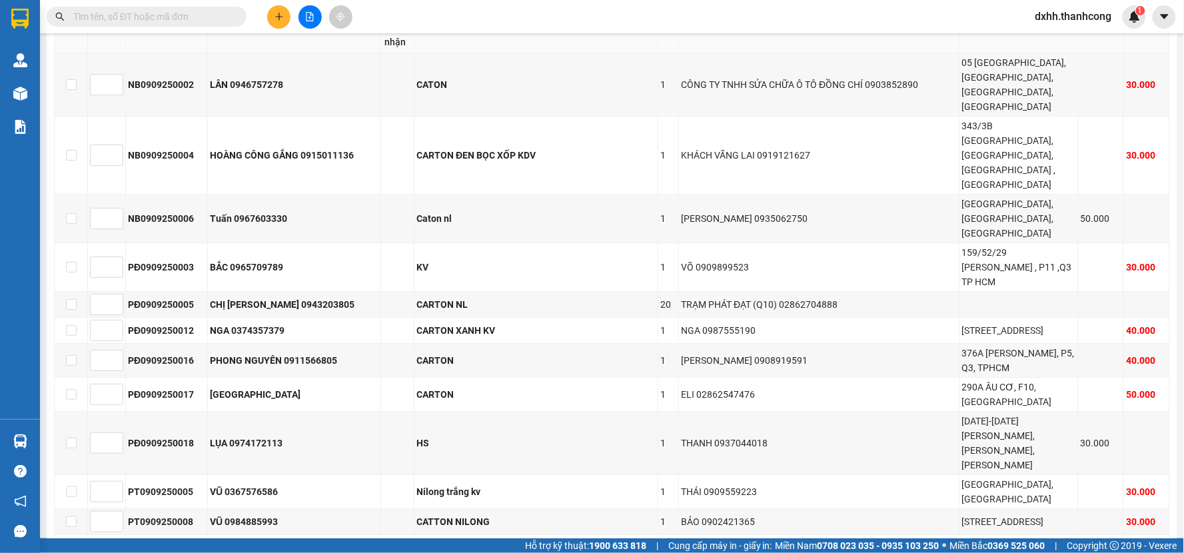
checkbox input "true"
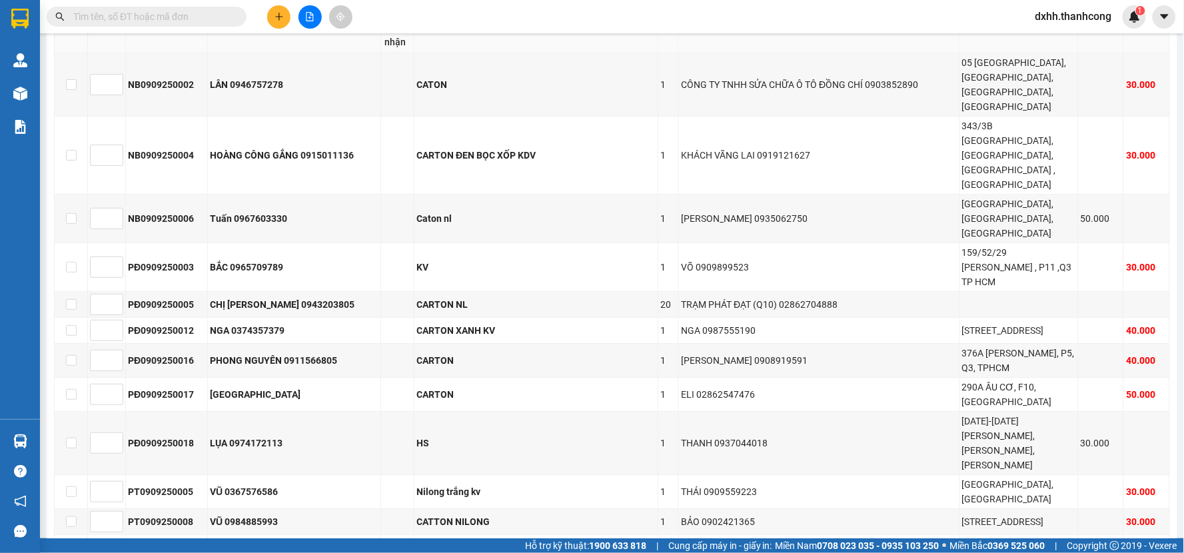
checkbox input "true"
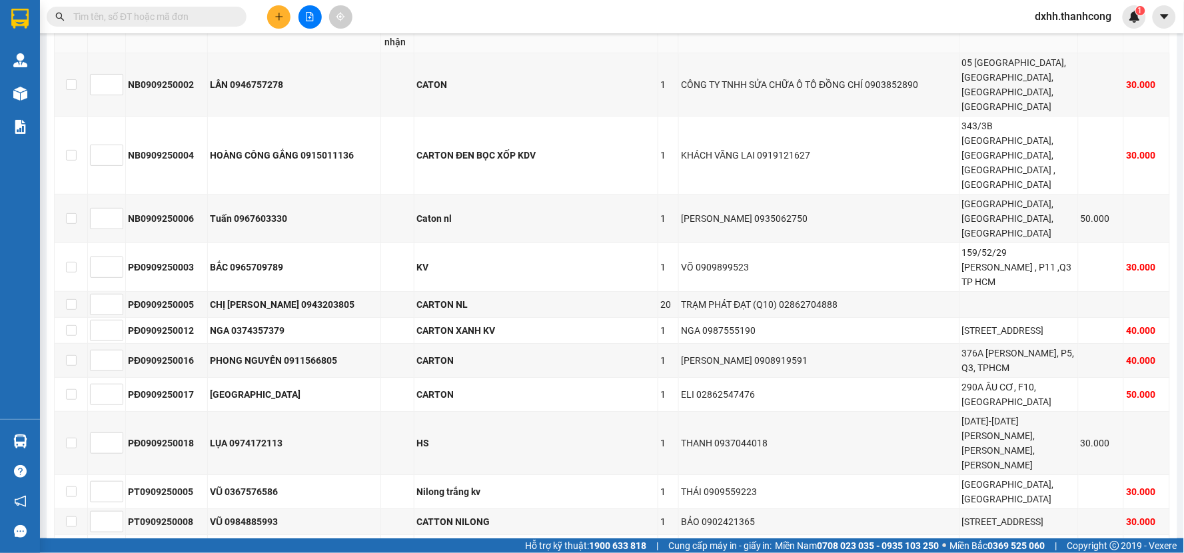
checkbox input "true"
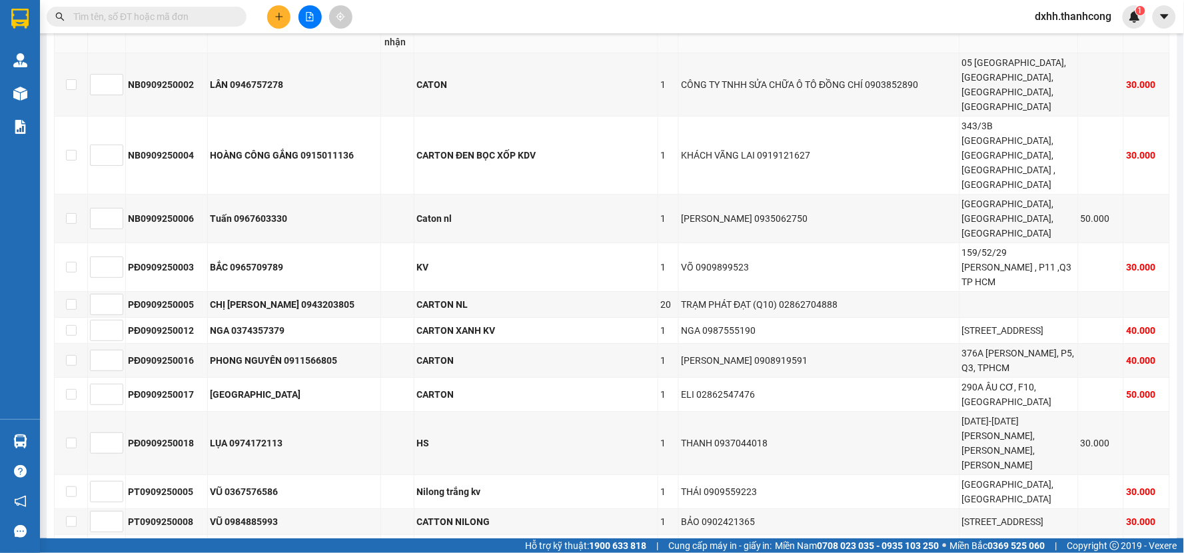
checkbox input "true"
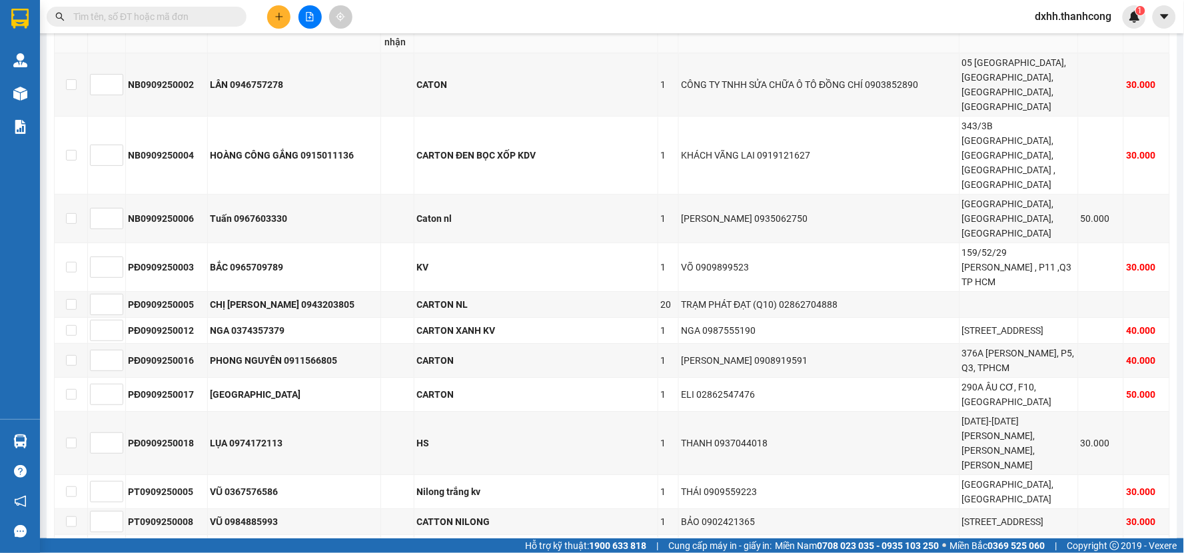
checkbox input "true"
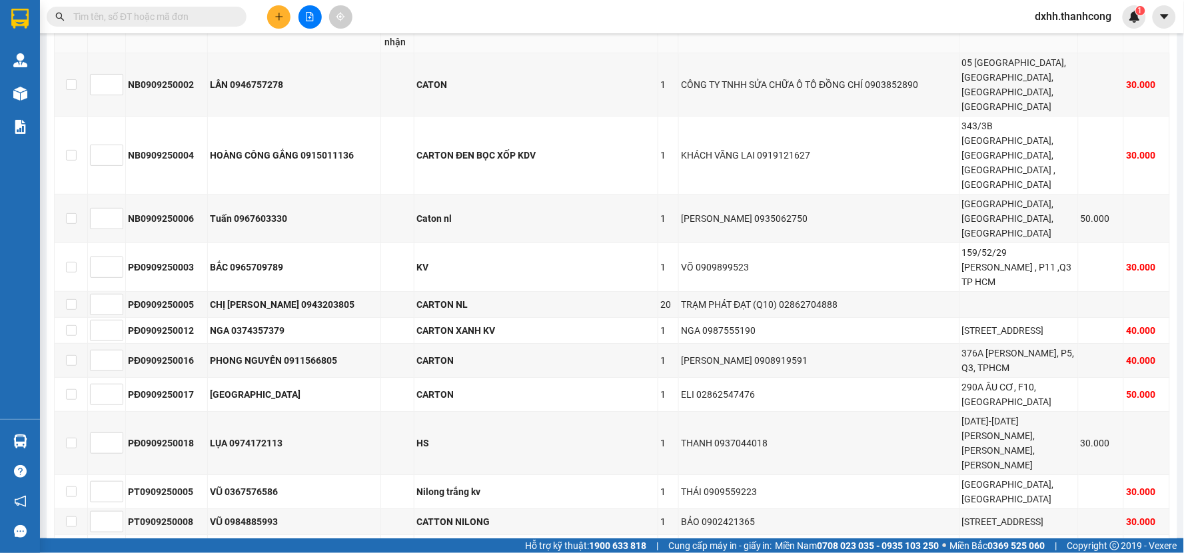
checkbox input "true"
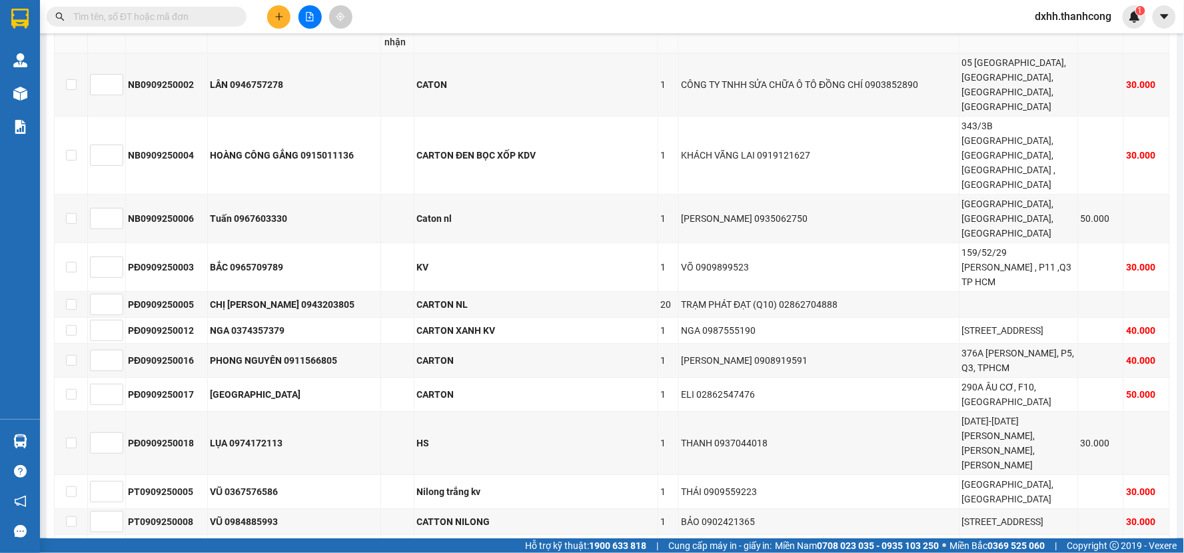
checkbox input "true"
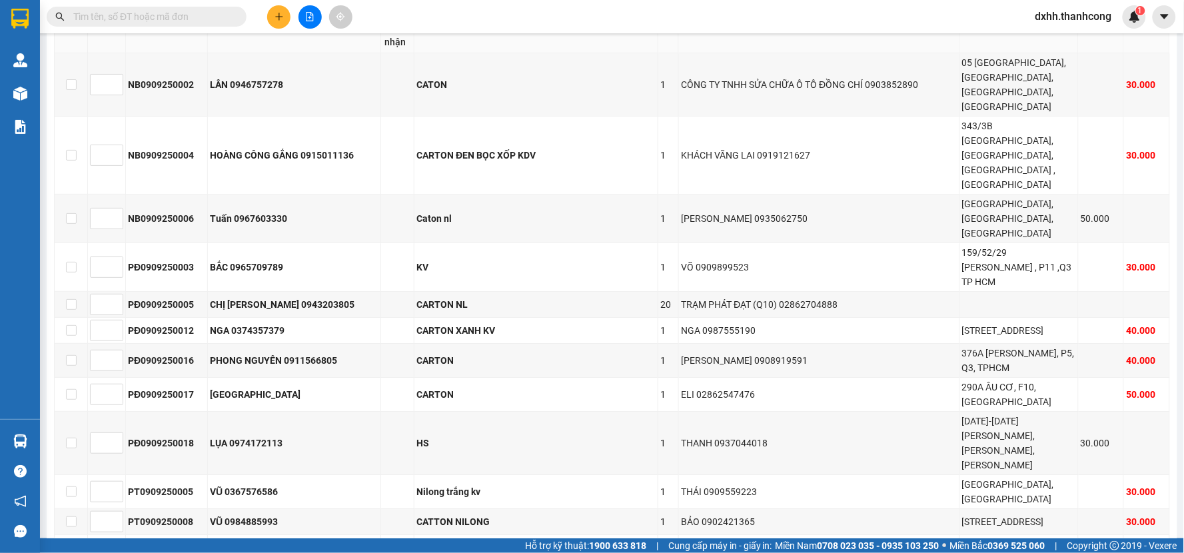
checkbox input "true"
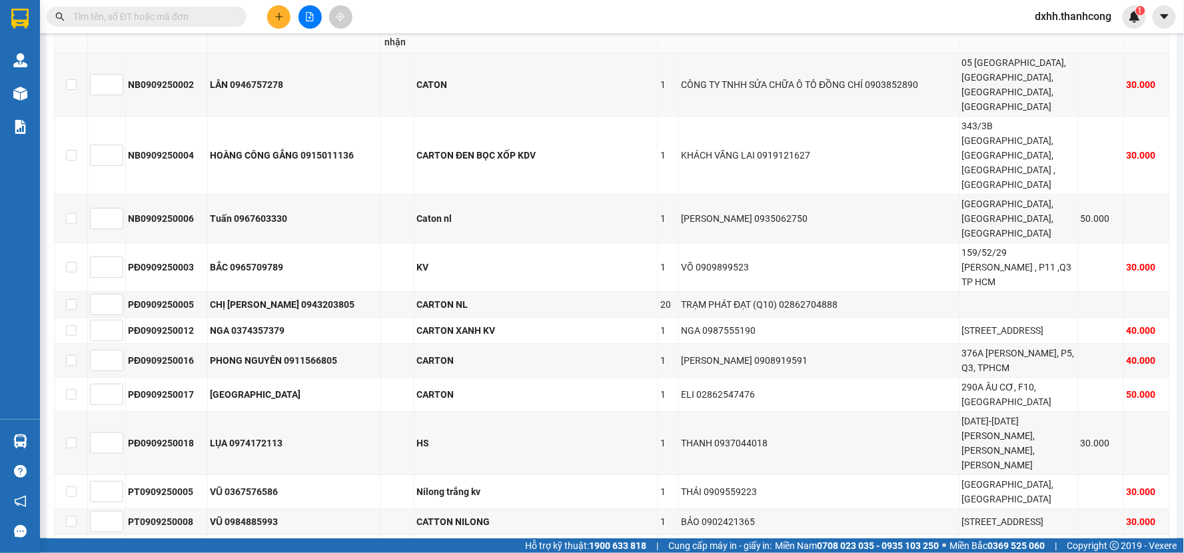
checkbox input "true"
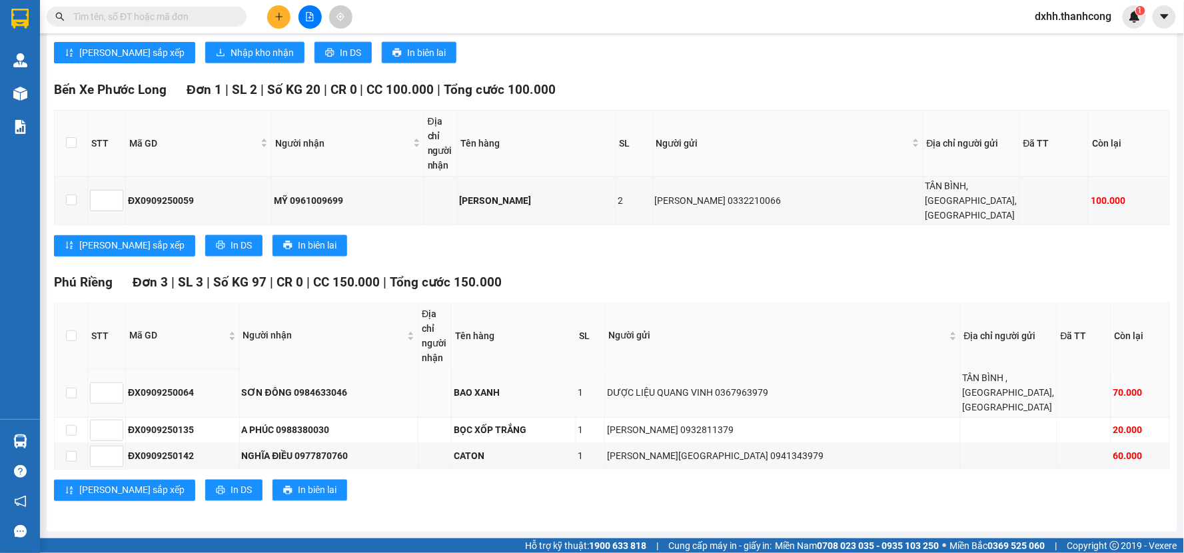
scroll to position [4547, 0]
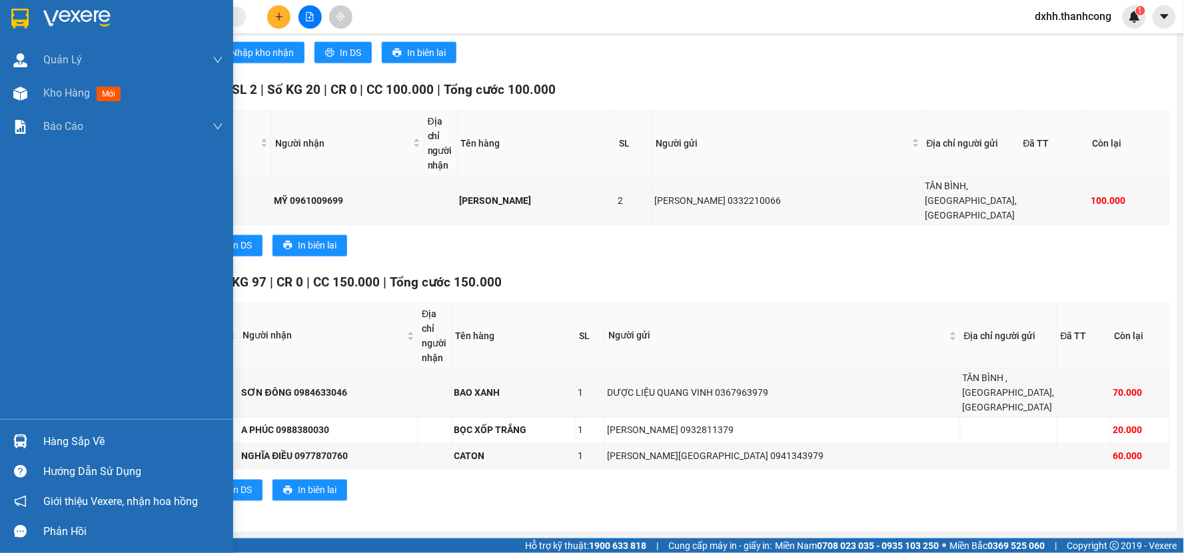
click at [77, 440] on div "Hàng sắp về" at bounding box center [133, 442] width 180 height 20
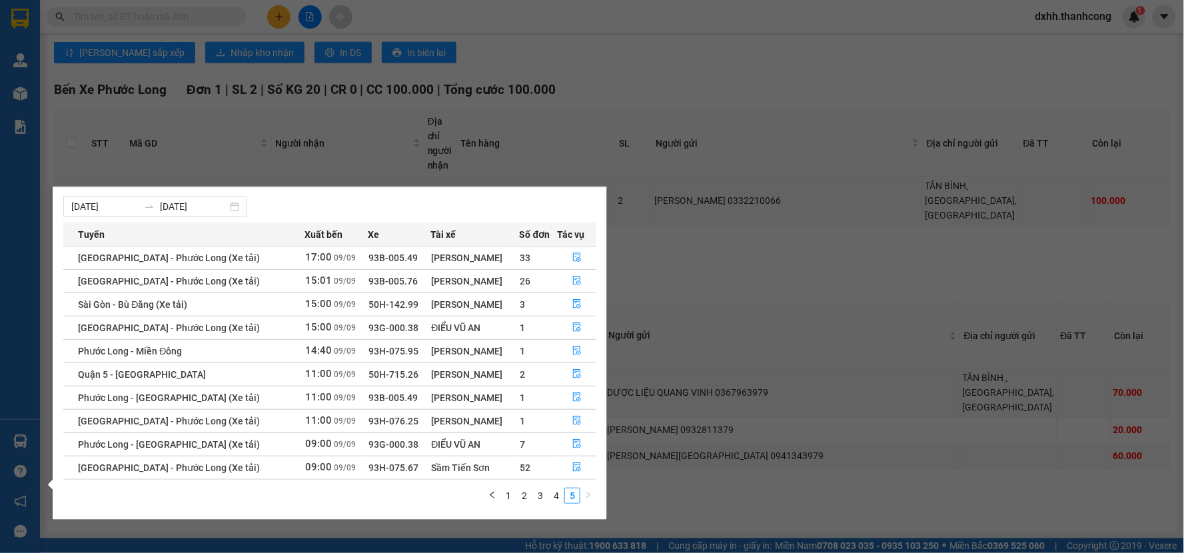
scroll to position [0, 0]
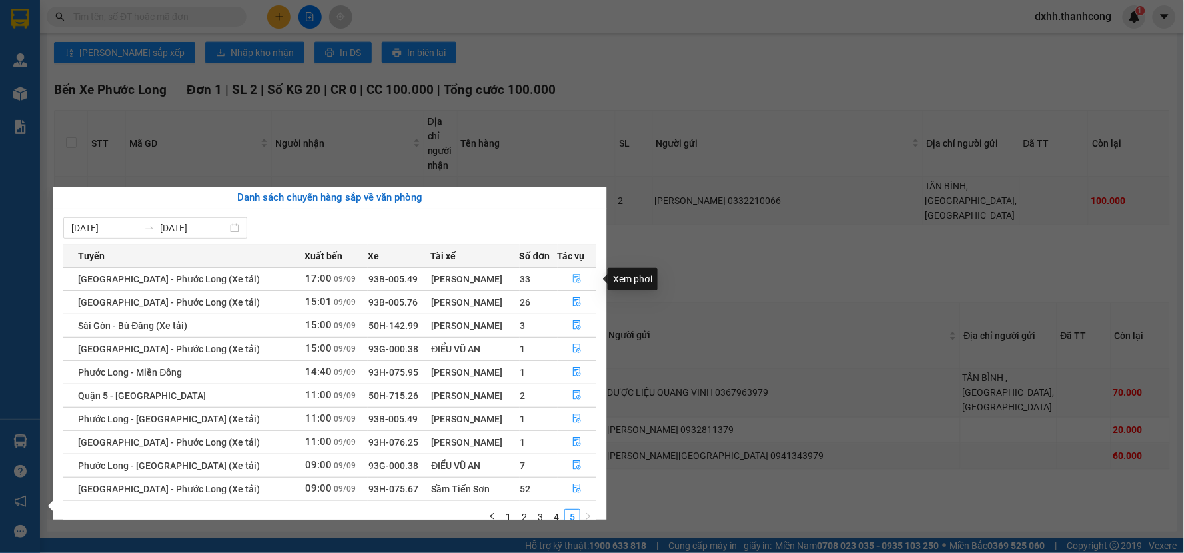
click at [576, 281] on icon "file-done" at bounding box center [576, 278] width 9 height 9
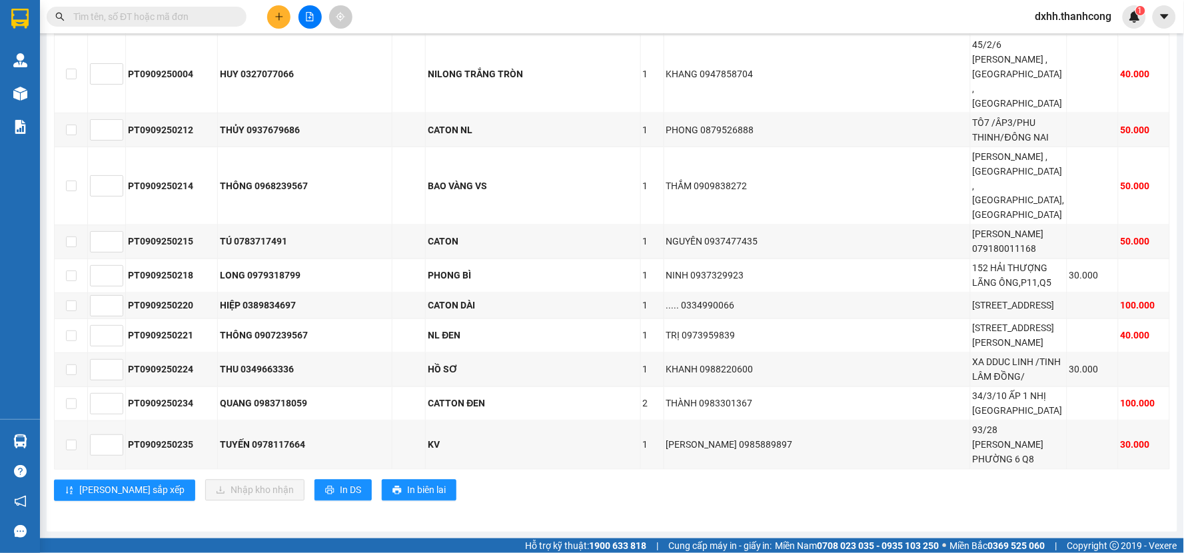
scroll to position [2742, 0]
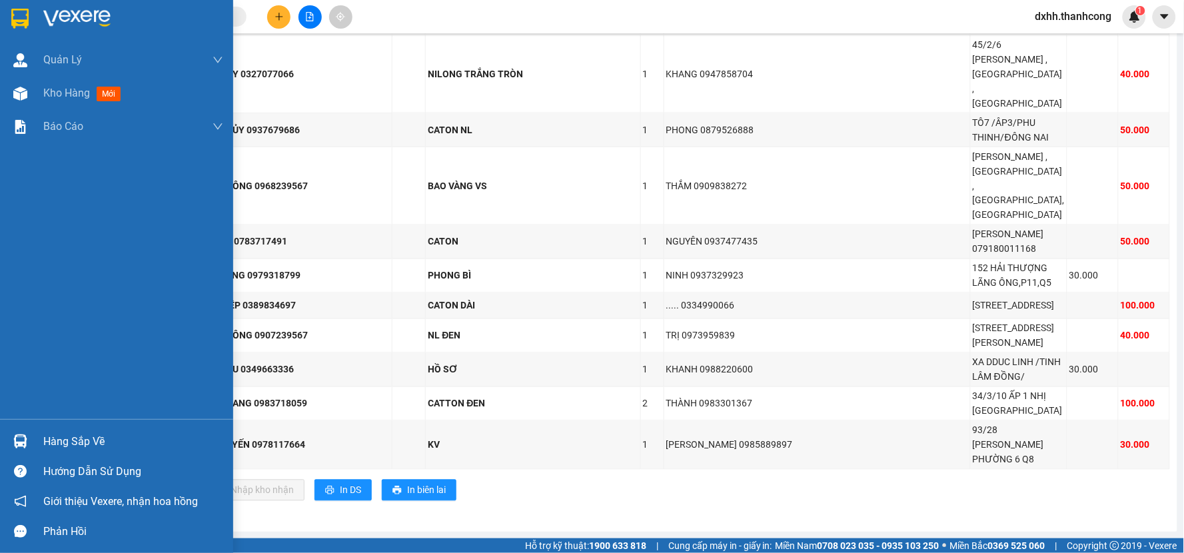
click at [78, 438] on div "Hàng sắp về" at bounding box center [133, 442] width 180 height 20
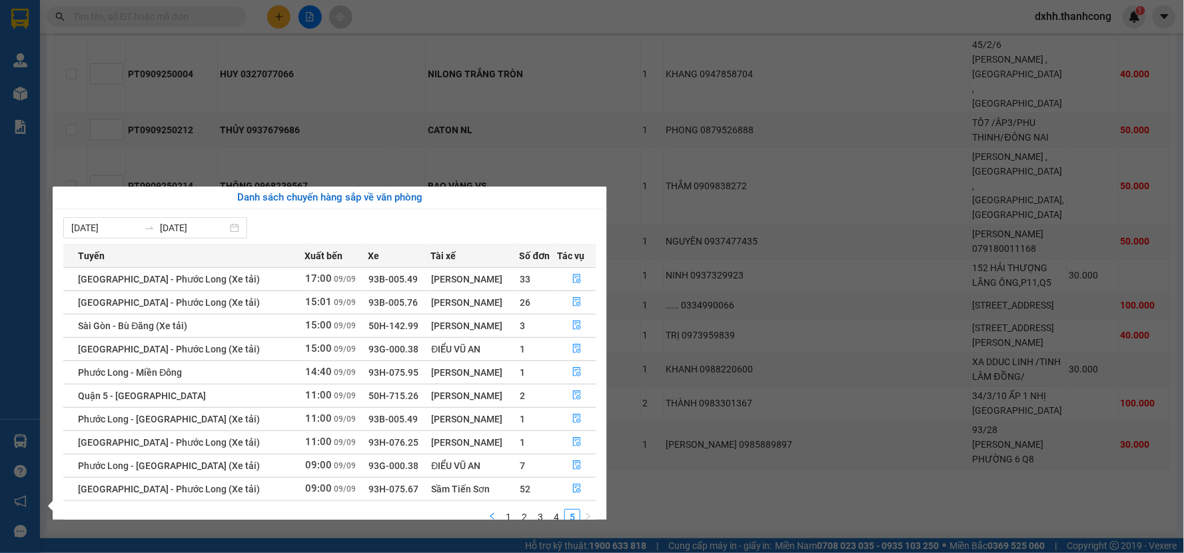
scroll to position [23, 0]
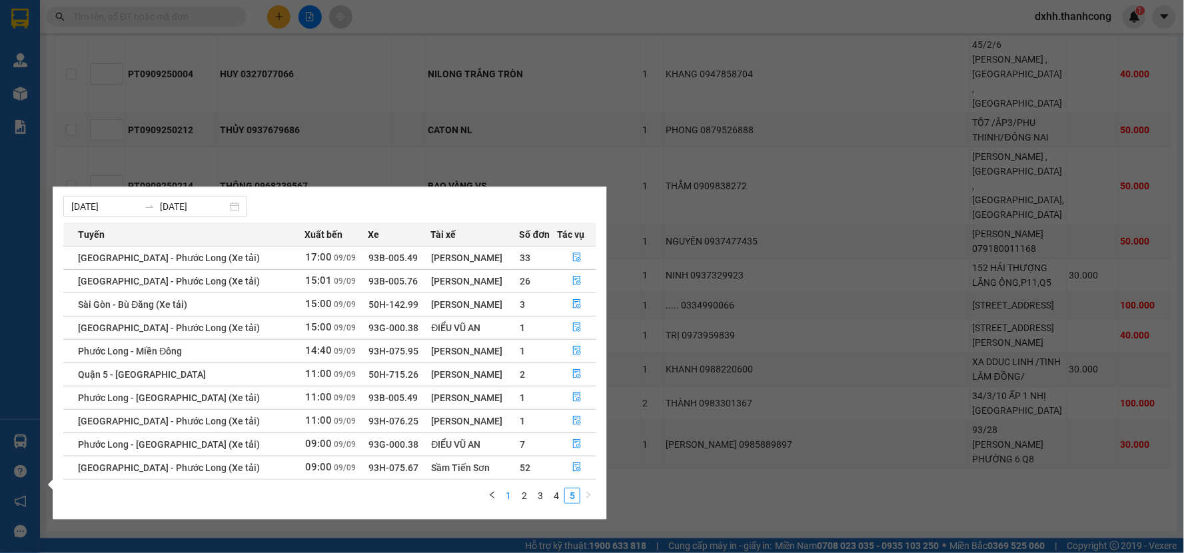
click at [509, 492] on link "1" at bounding box center [508, 495] width 15 height 15
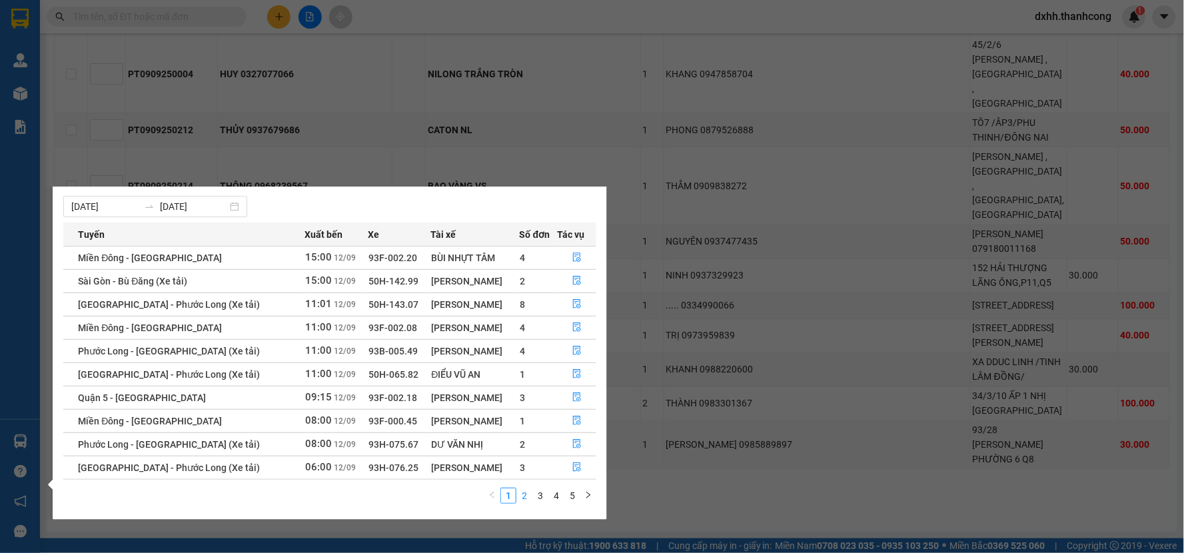
click at [523, 493] on link "2" at bounding box center [524, 495] width 15 height 15
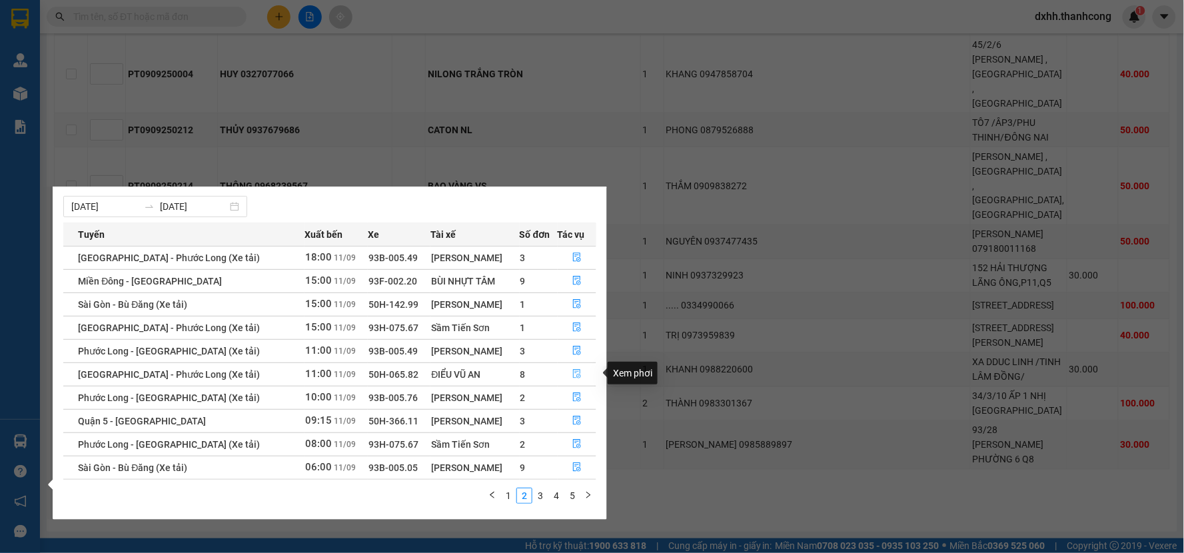
click at [573, 370] on icon "file-done" at bounding box center [576, 373] width 9 height 9
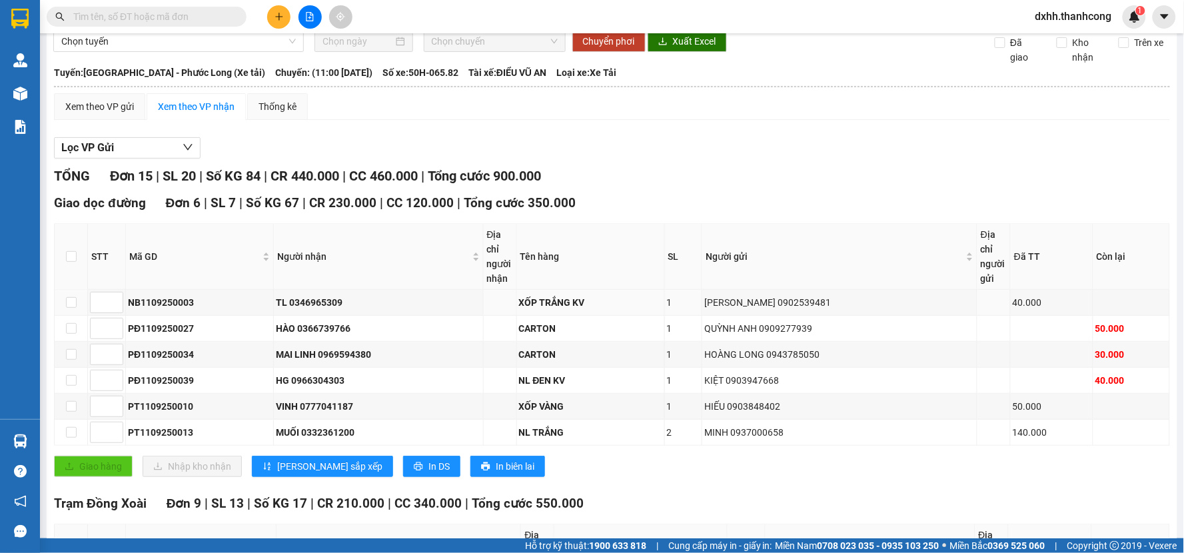
scroll to position [425, 0]
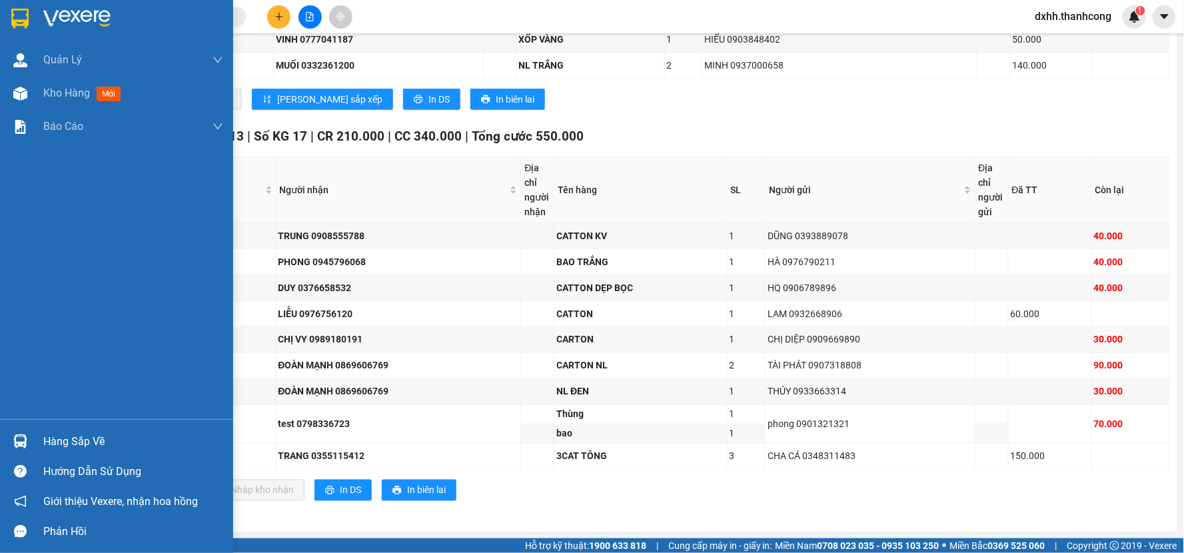
click at [74, 436] on div "Hàng sắp về" at bounding box center [133, 442] width 180 height 20
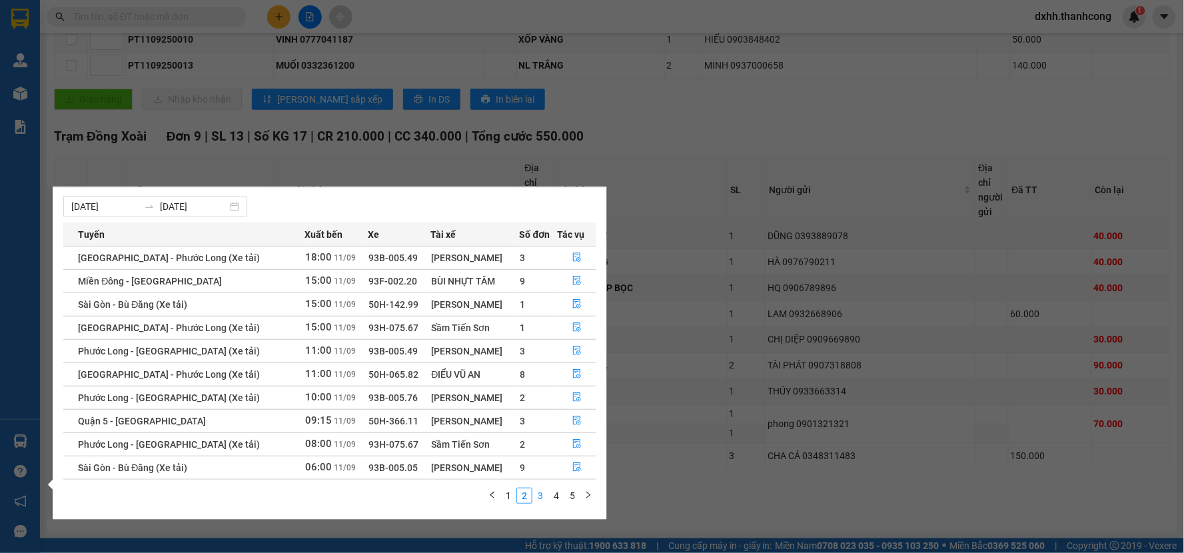
click at [538, 498] on link "3" at bounding box center [540, 495] width 15 height 15
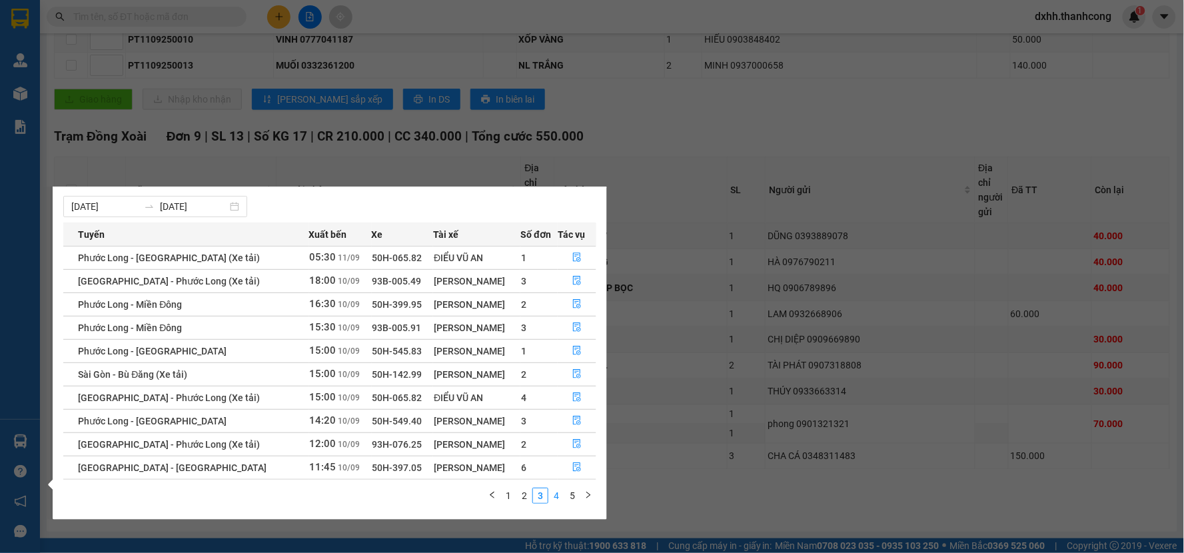
click at [554, 495] on link "4" at bounding box center [556, 495] width 15 height 15
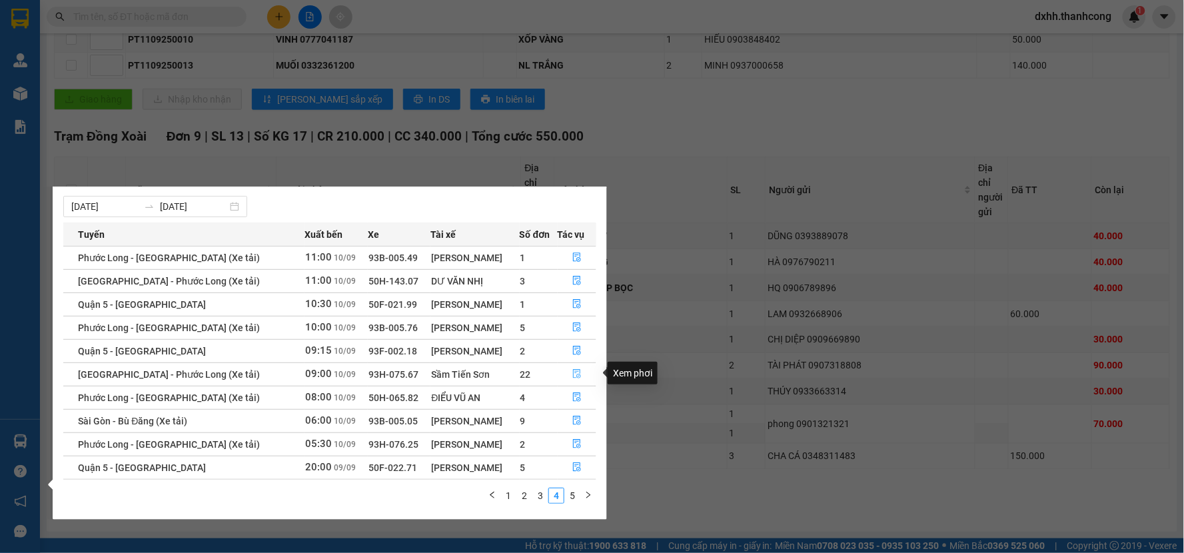
click at [576, 370] on icon "file-done" at bounding box center [577, 373] width 8 height 9
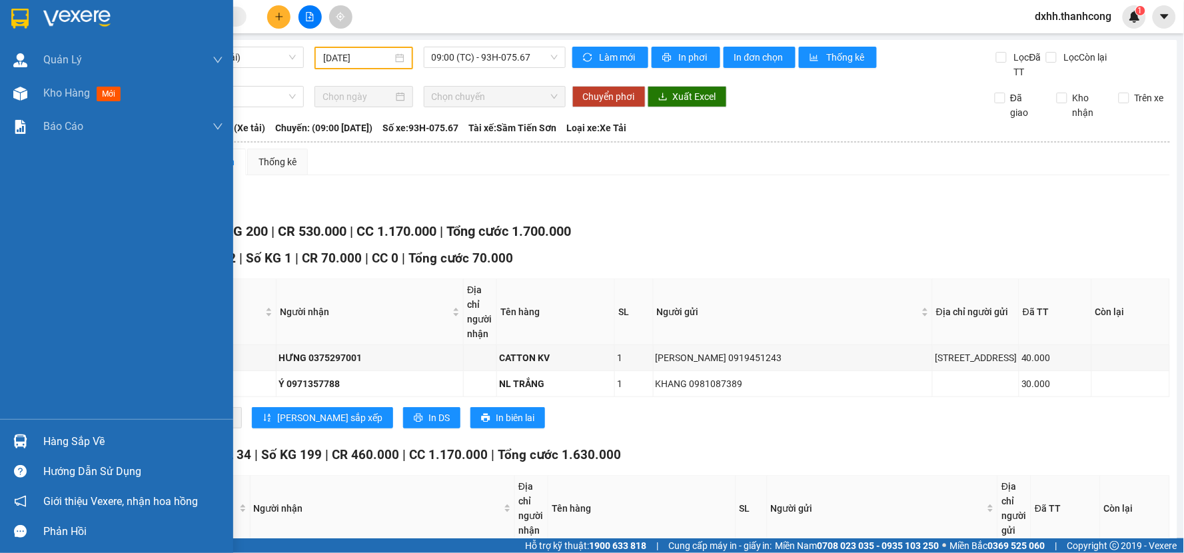
click at [81, 440] on div "Hàng sắp về" at bounding box center [133, 442] width 180 height 20
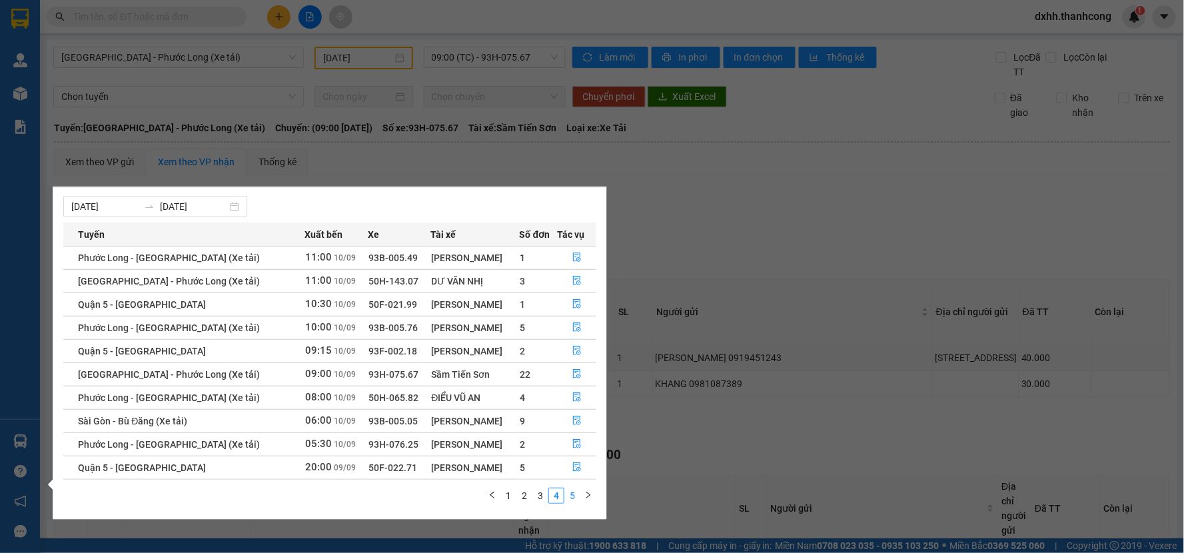
click at [565, 492] on link "5" at bounding box center [572, 495] width 15 height 15
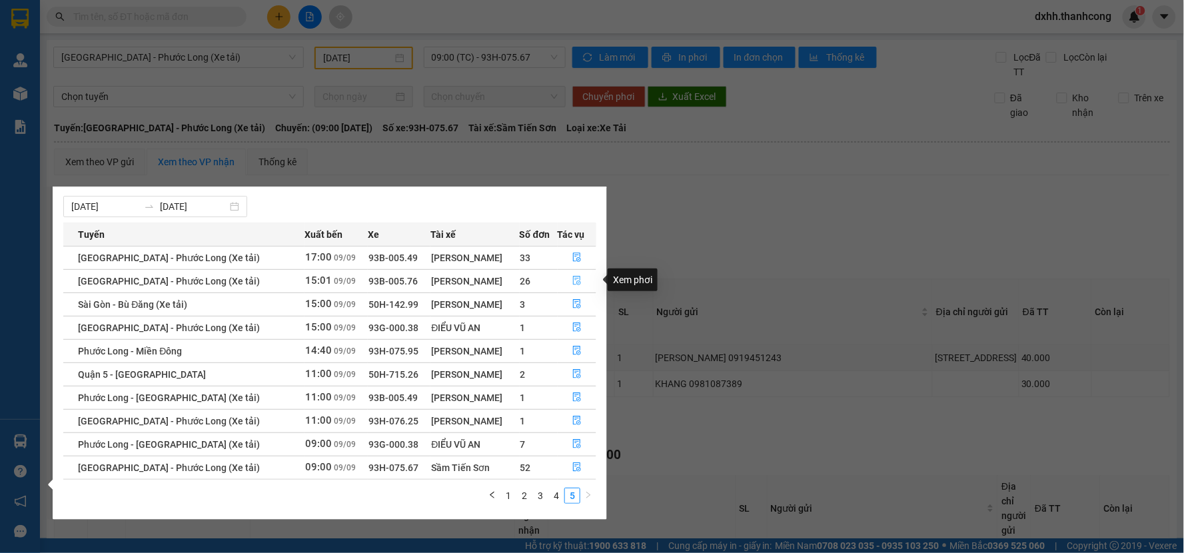
click at [576, 276] on icon "file-done" at bounding box center [576, 280] width 9 height 9
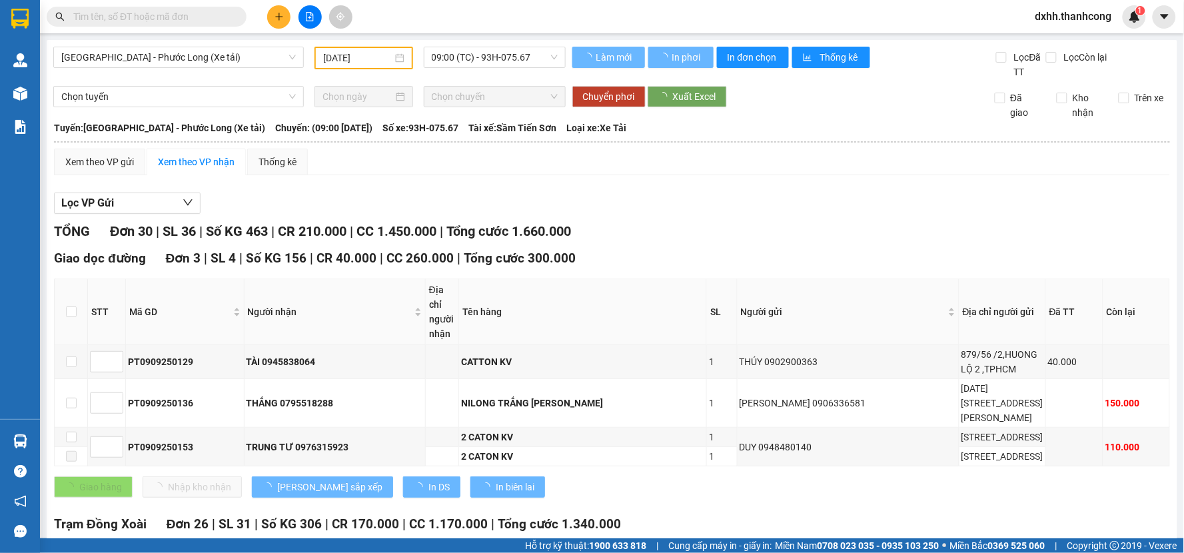
type input "[DATE]"
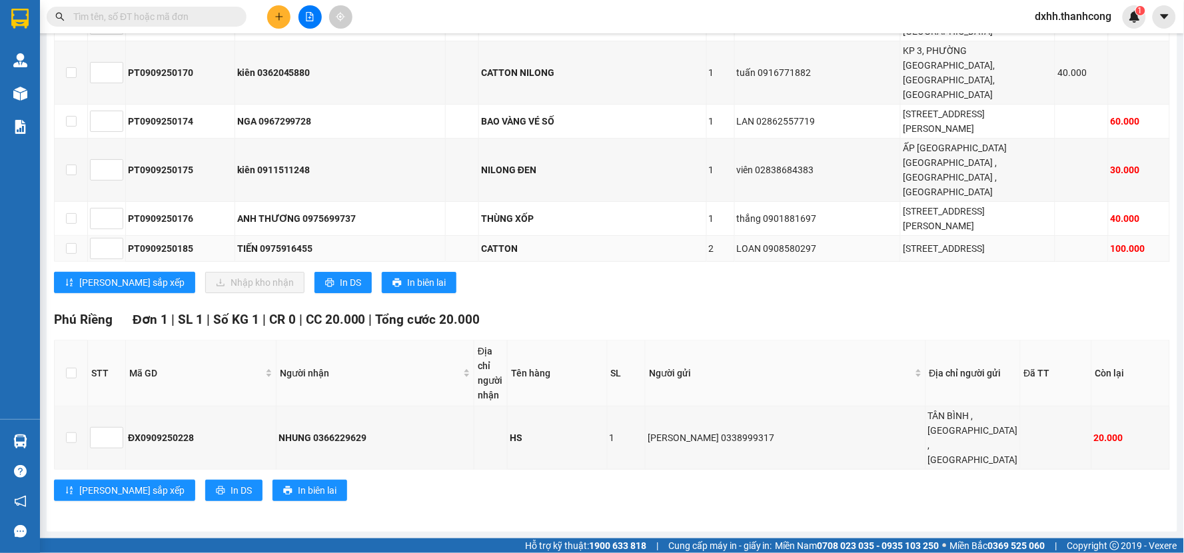
scroll to position [2050, 0]
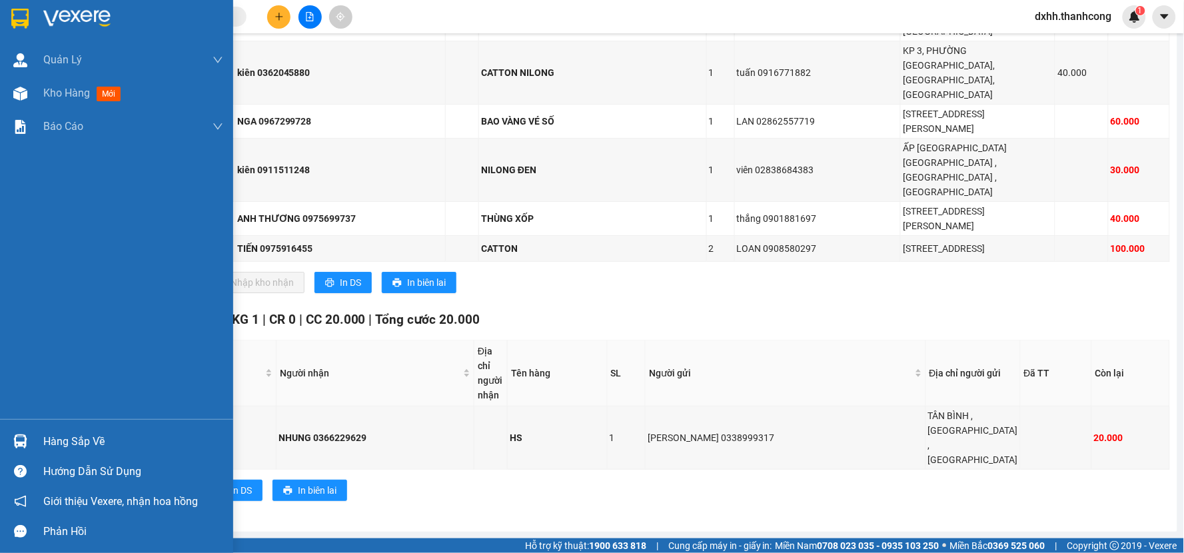
click at [82, 444] on div "Hàng sắp về" at bounding box center [133, 442] width 180 height 20
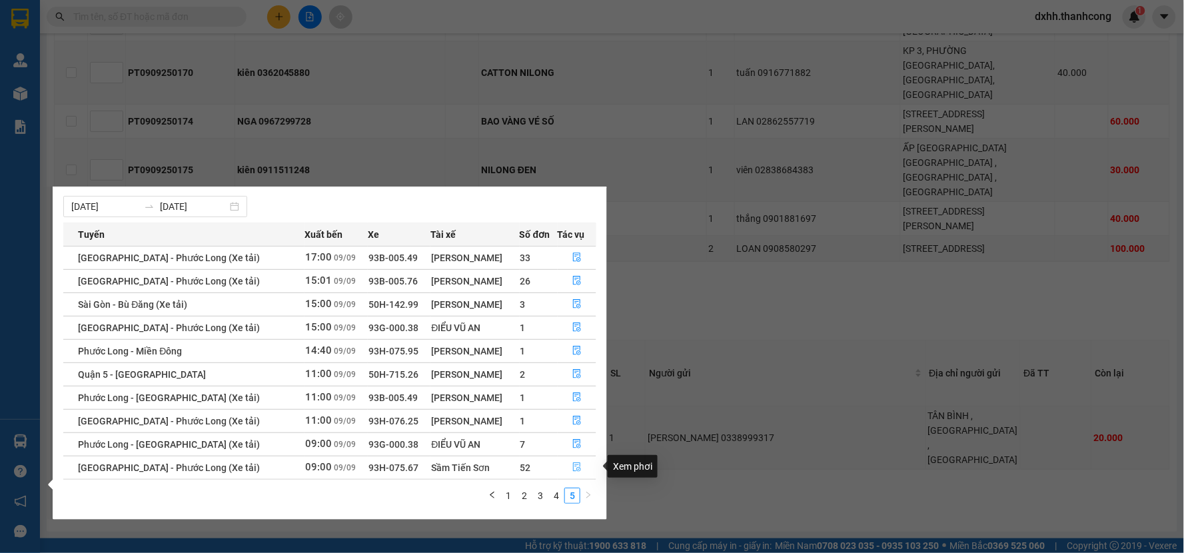
click at [574, 463] on icon "file-done" at bounding box center [576, 466] width 9 height 9
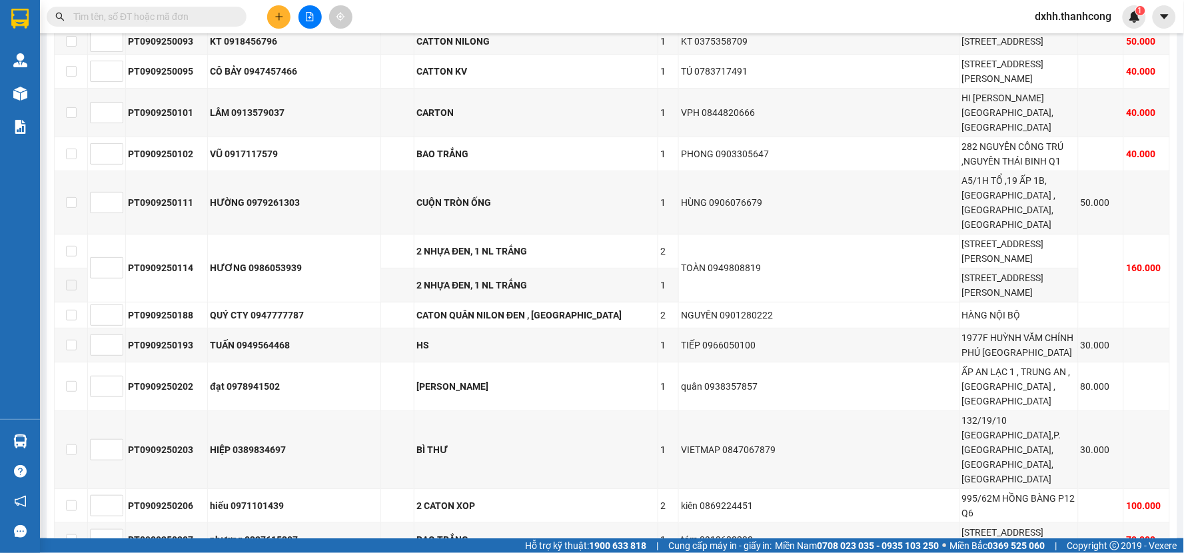
scroll to position [2812, 0]
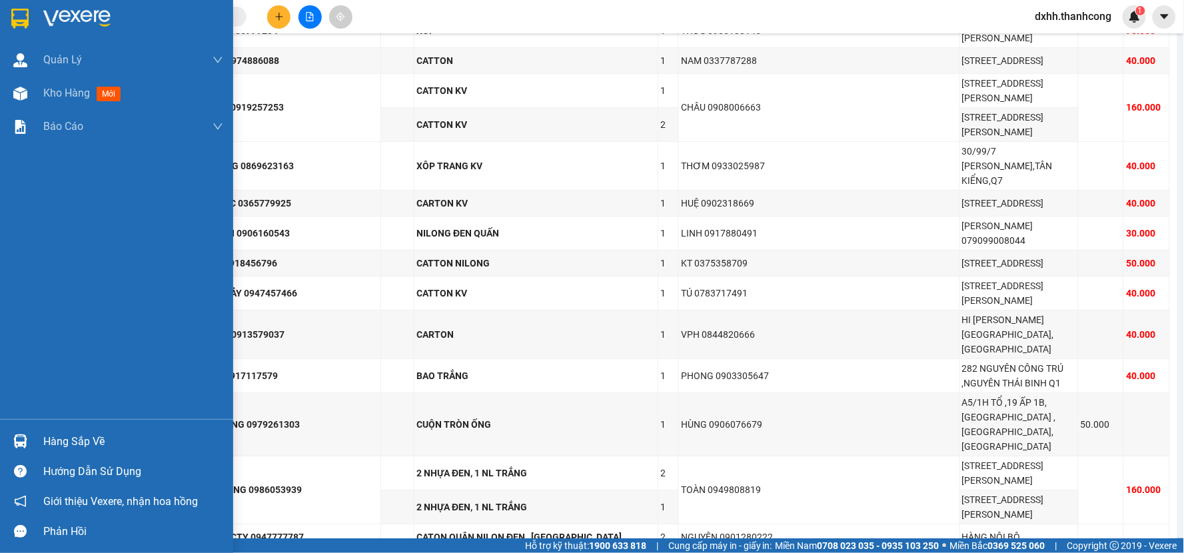
click at [17, 444] on img at bounding box center [20, 441] width 14 height 14
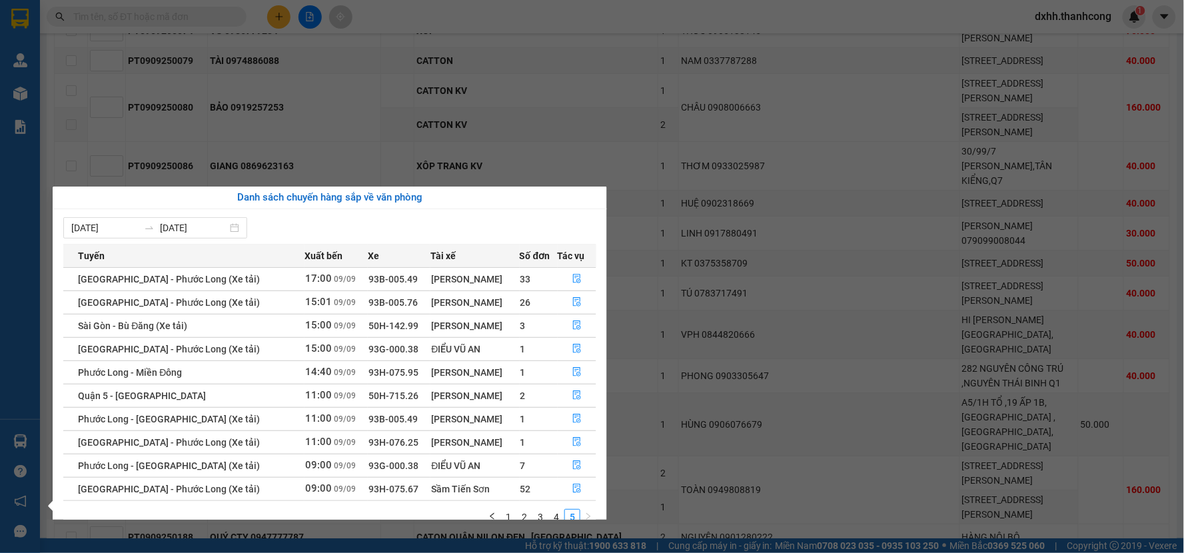
scroll to position [23, 0]
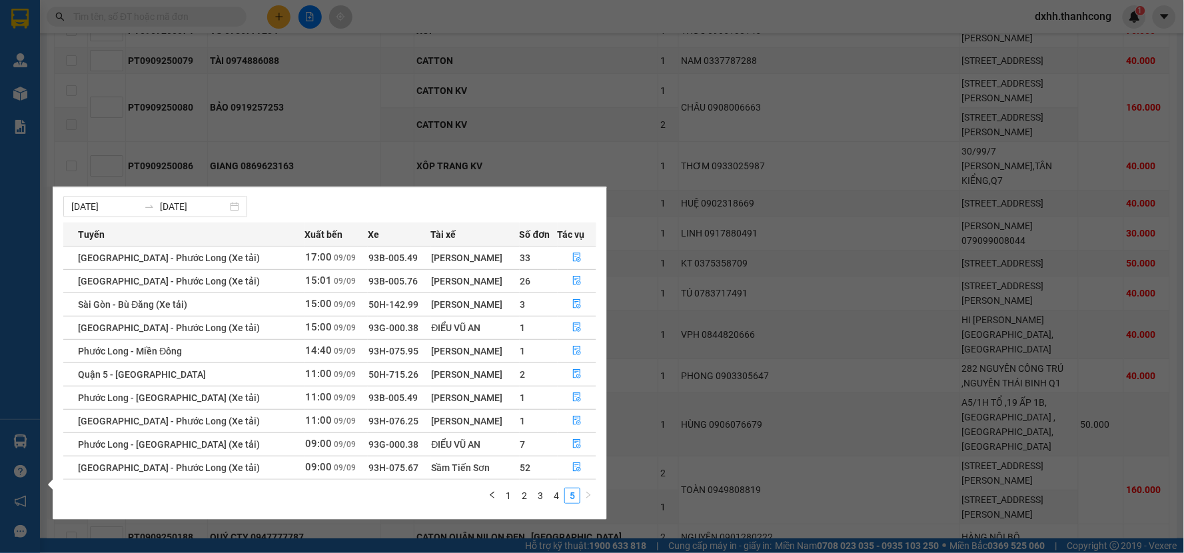
click at [576, 120] on section "Kết quả tìm kiếm ( 0 ) Bộ lọc No Data dxhh.thanhcong 1 Quản [PERSON_NAME] lý gi…" at bounding box center [592, 276] width 1184 height 553
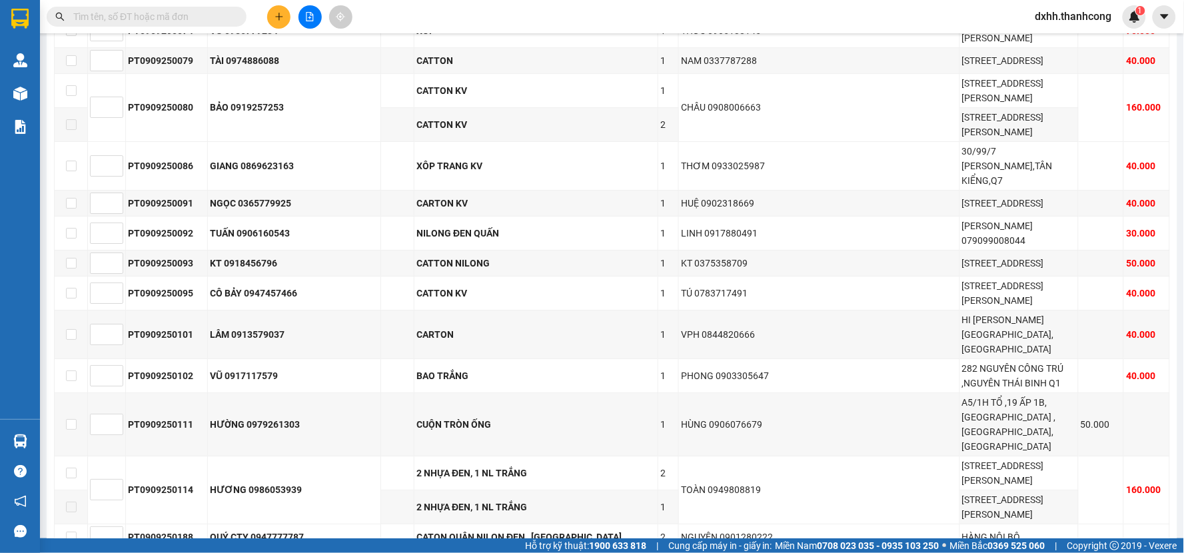
scroll to position [2516, 0]
